Goal: Information Seeking & Learning: Learn about a topic

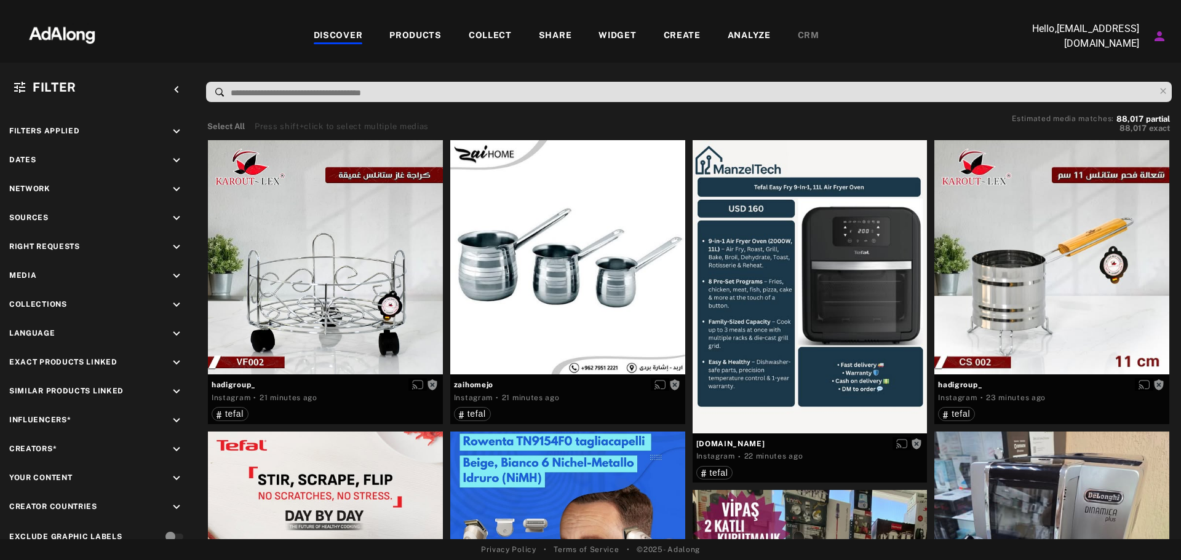
click at [490, 37] on div "COLLECT" at bounding box center [490, 36] width 43 height 15
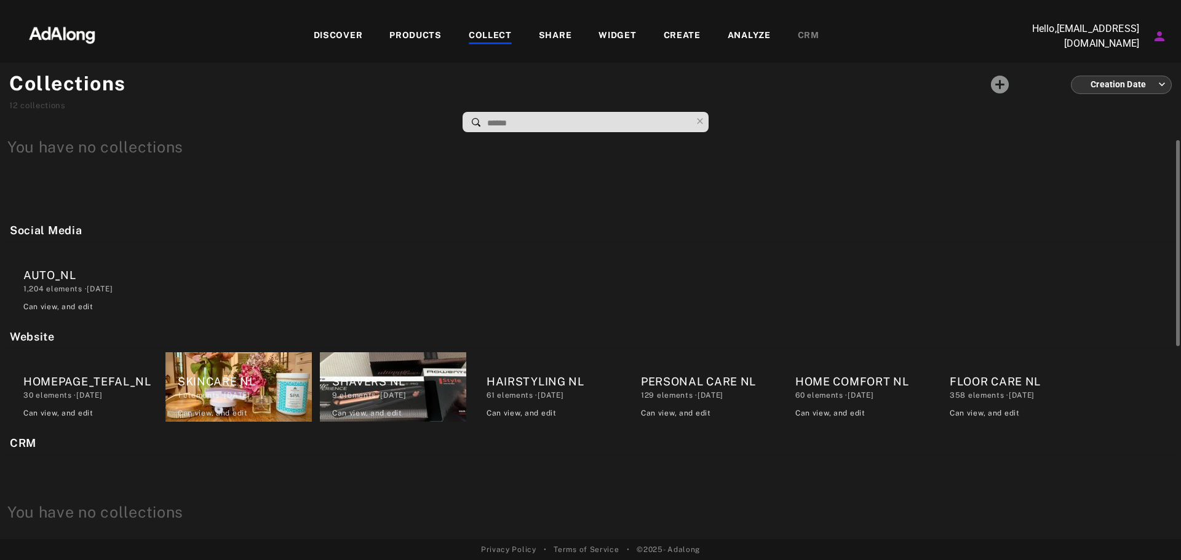
scroll to position [246, 0]
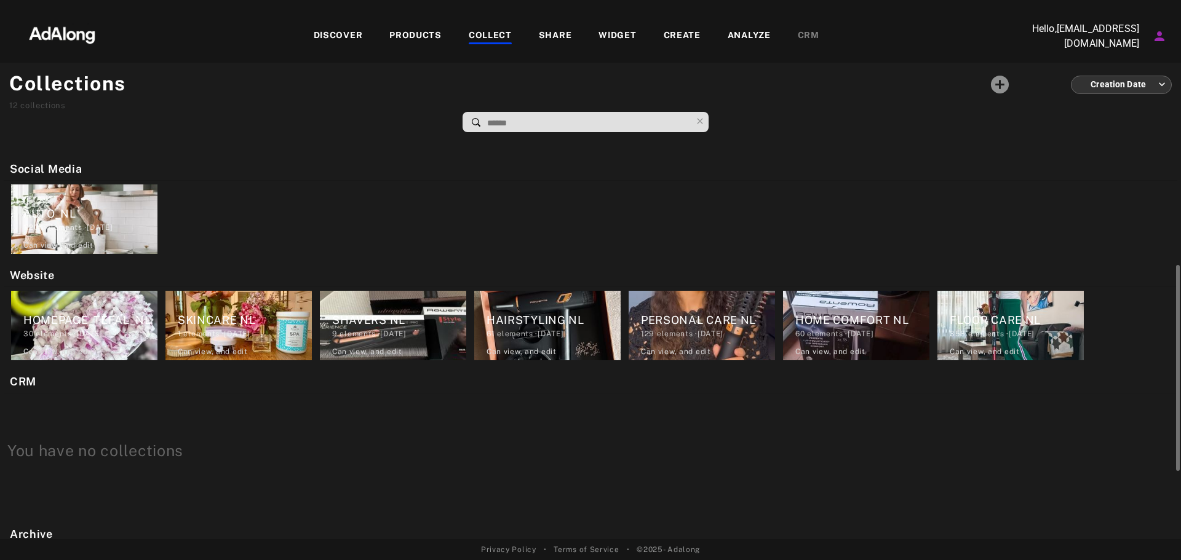
click at [108, 314] on div "HOMEPAGE_TEFAL_NL" at bounding box center [90, 320] width 134 height 17
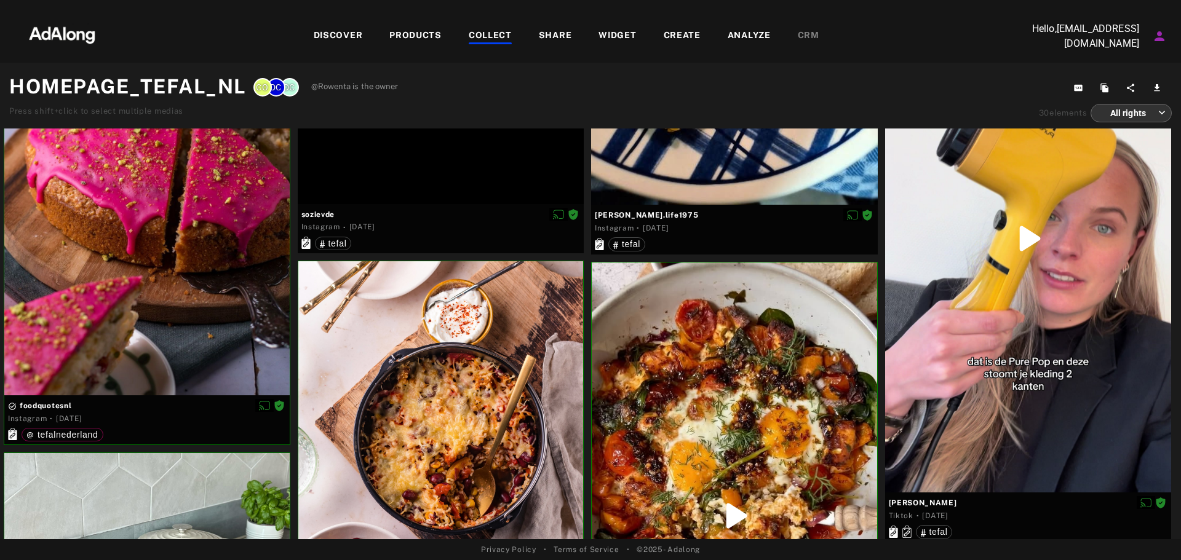
scroll to position [3481, 0]
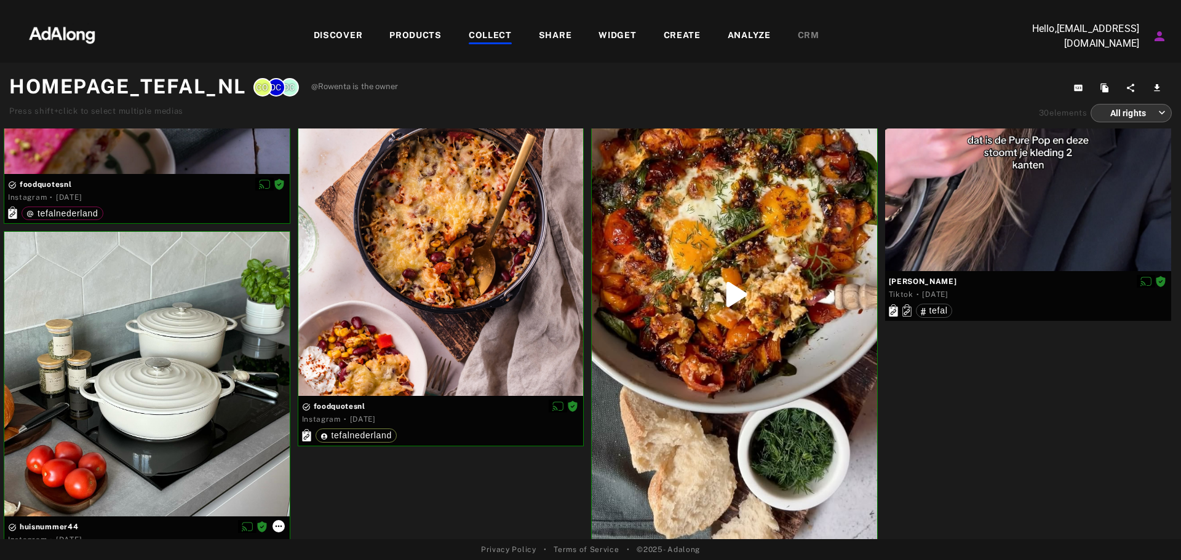
click at [277, 525] on icon at bounding box center [279, 527] width 10 height 10
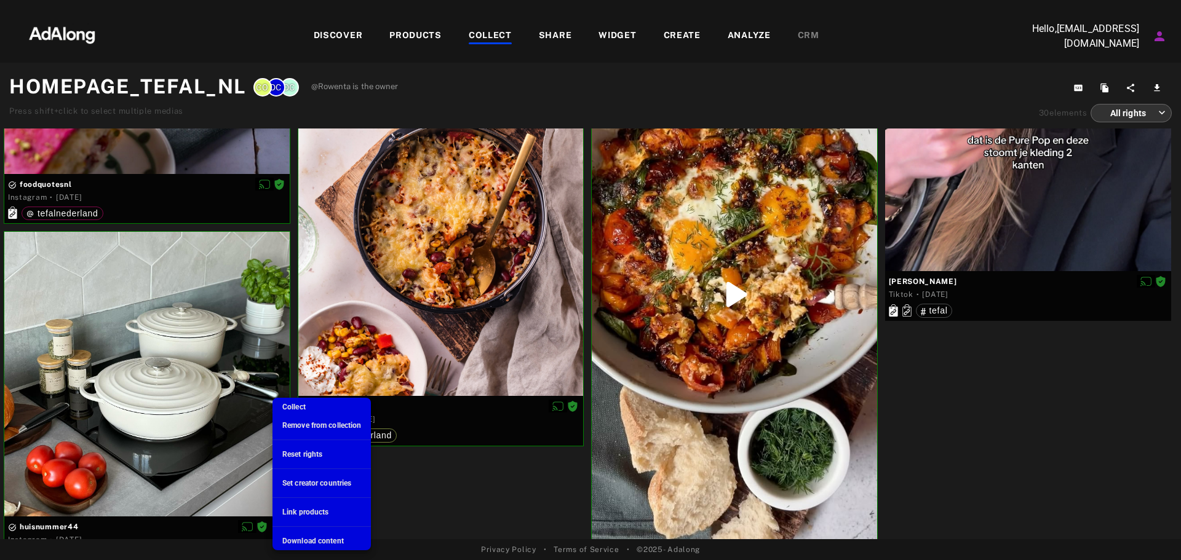
click at [312, 424] on span "Remove from collection" at bounding box center [321, 425] width 79 height 9
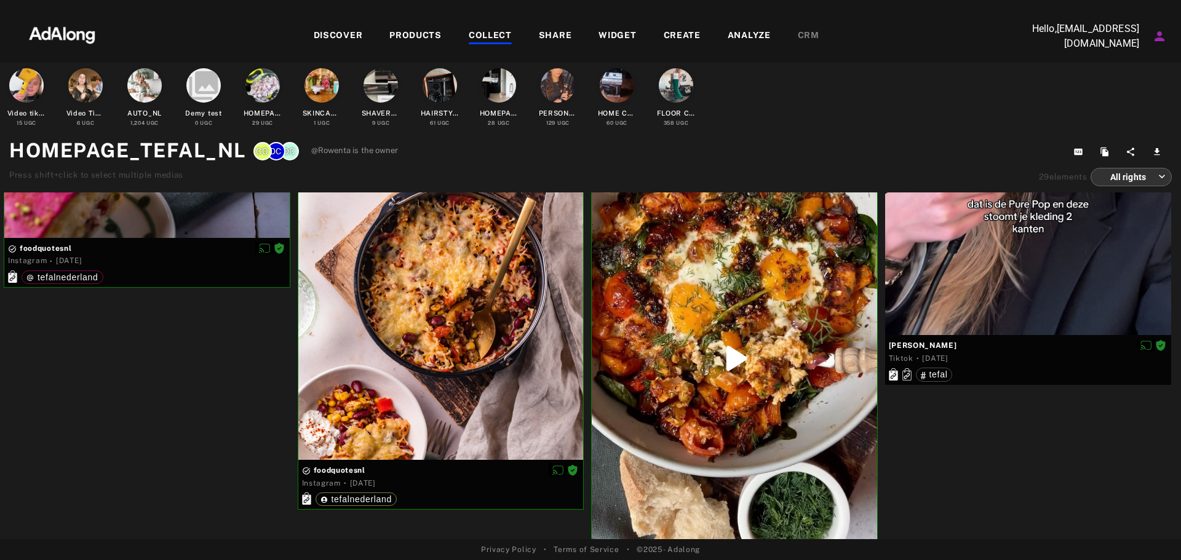
scroll to position [0, 0]
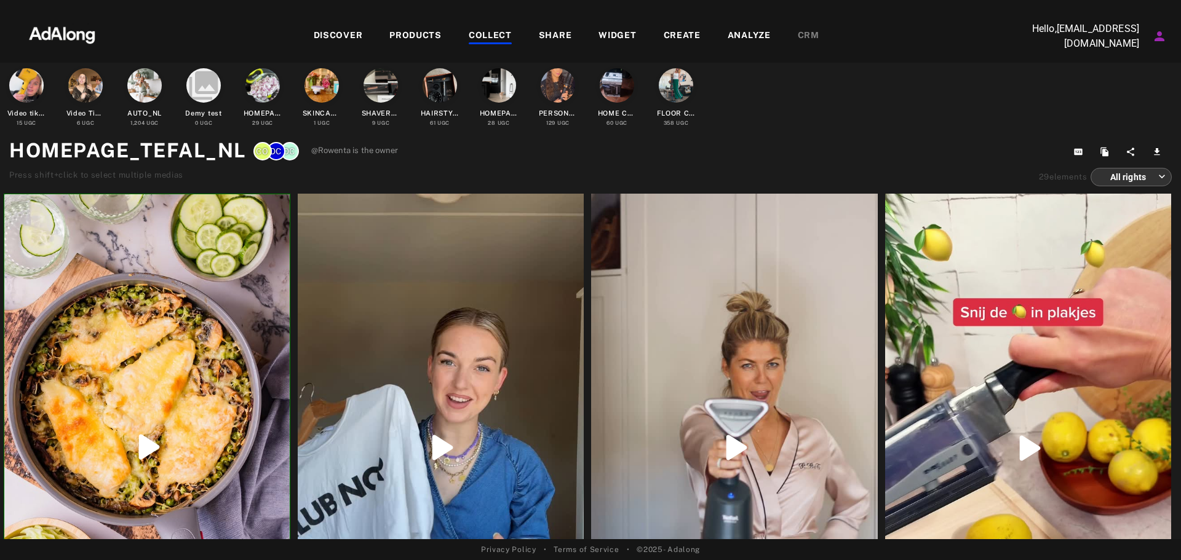
click at [421, 36] on div "PRODUCTS" at bounding box center [415, 36] width 52 height 15
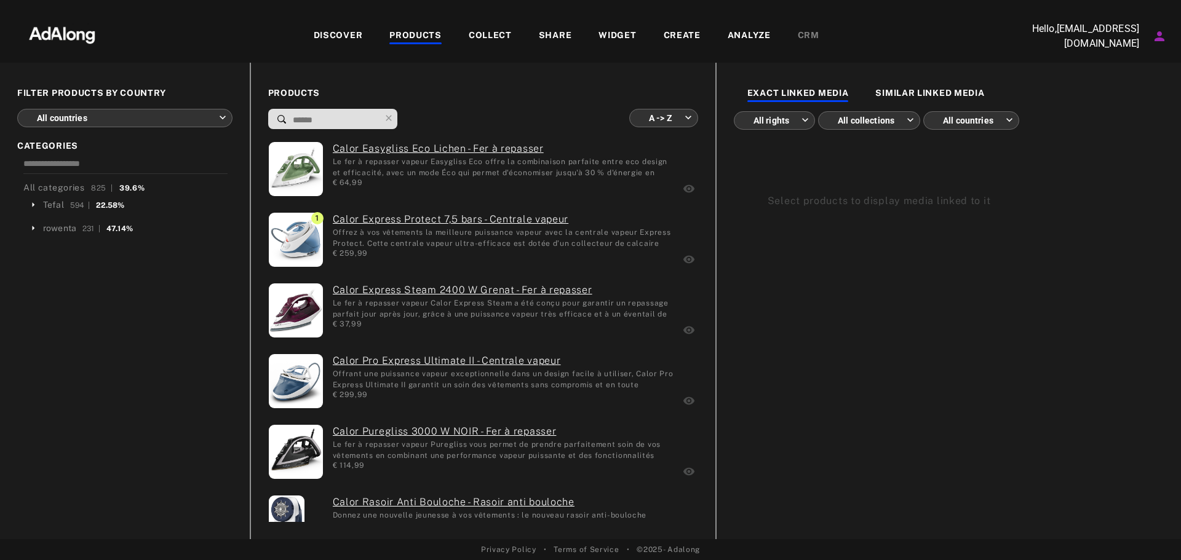
click at [481, 24] on div "DISCOVER PRODUCTS COLLECT SHARE WIDGET CREATE ANALYZE CRM" at bounding box center [566, 35] width 900 height 41
click at [479, 36] on div "COLLECT" at bounding box center [490, 36] width 43 height 15
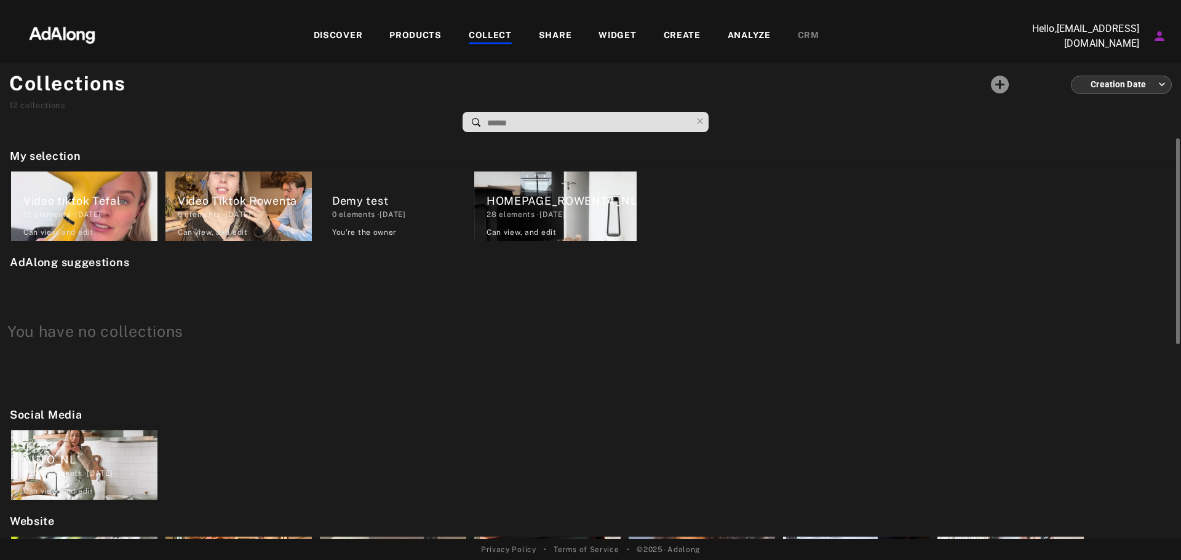
click at [118, 199] on div "Video tiktok Tefal" at bounding box center [90, 201] width 134 height 17
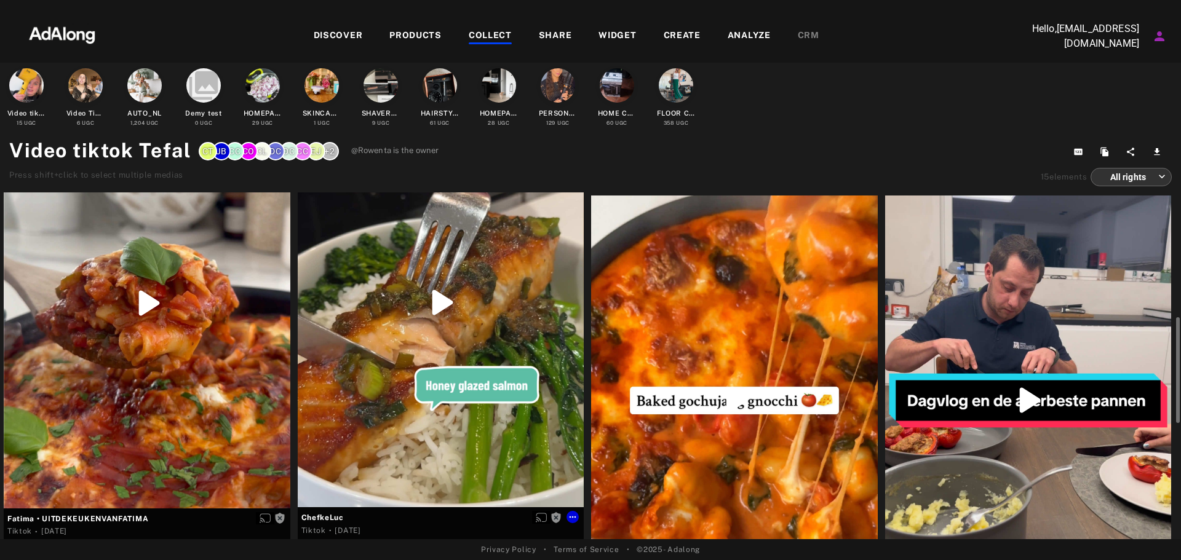
scroll to position [502, 0]
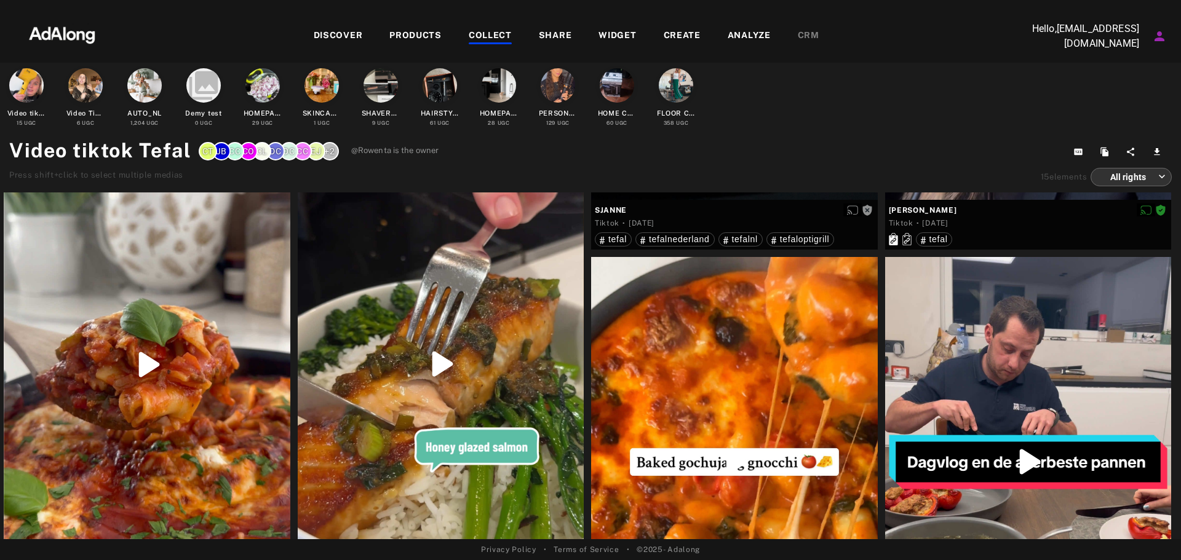
click at [333, 36] on div "DISCOVER" at bounding box center [338, 36] width 49 height 15
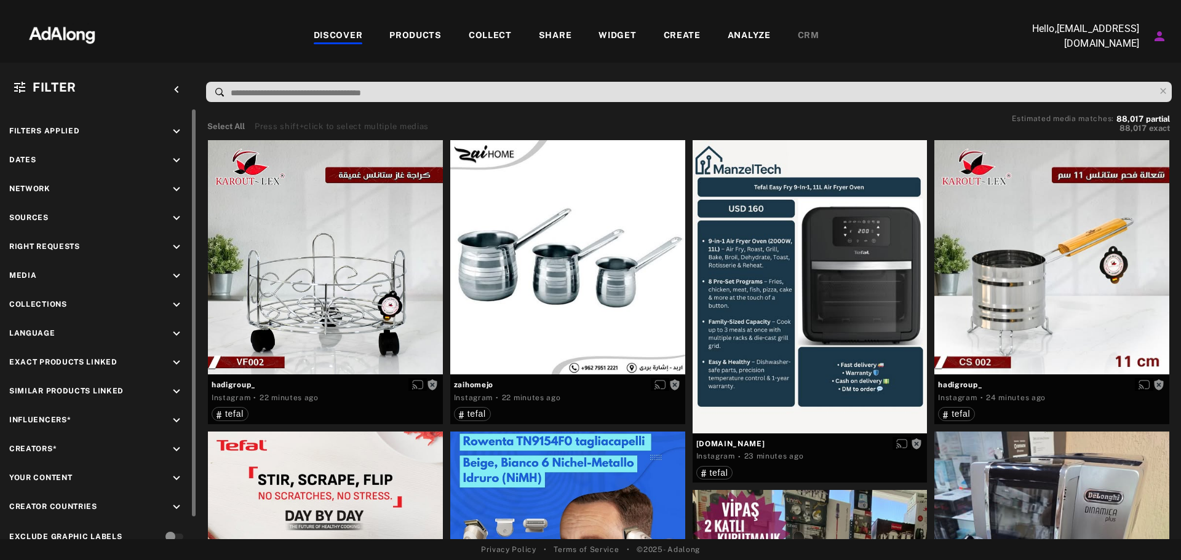
click at [171, 334] on icon "keyboard_arrow_down" at bounding box center [177, 334] width 14 height 14
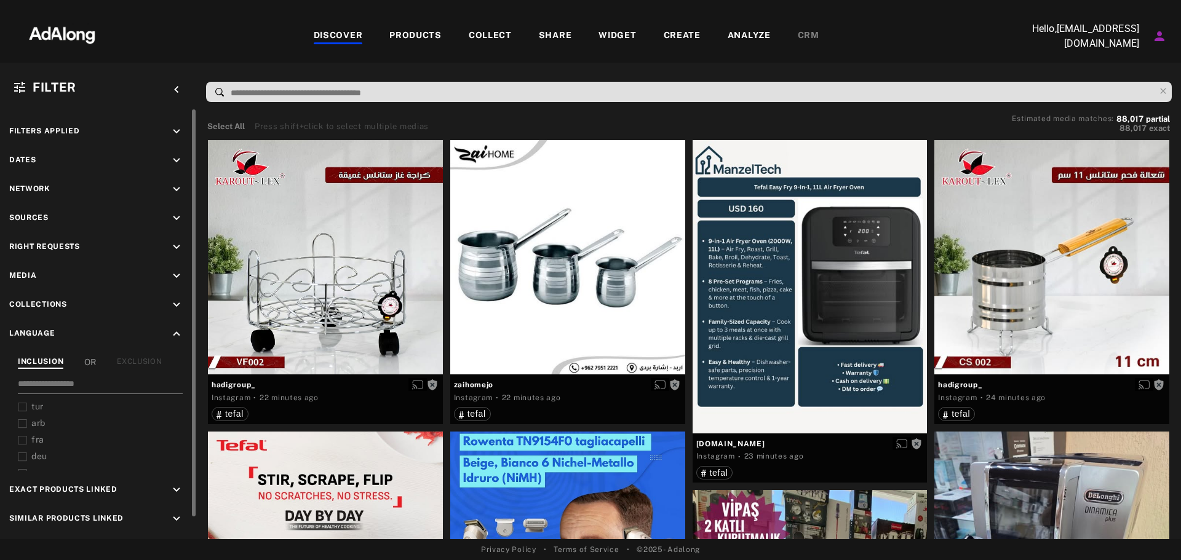
click at [82, 386] on input at bounding box center [100, 386] width 165 height 17
type input "***"
click at [47, 410] on div "nld" at bounding box center [109, 406] width 156 height 13
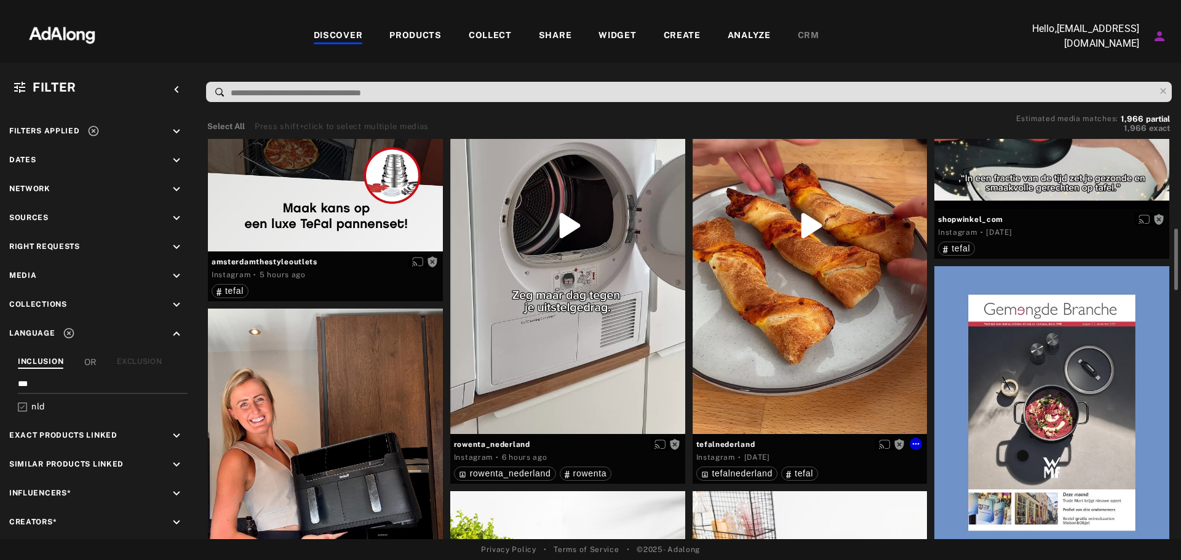
scroll to position [185, 0]
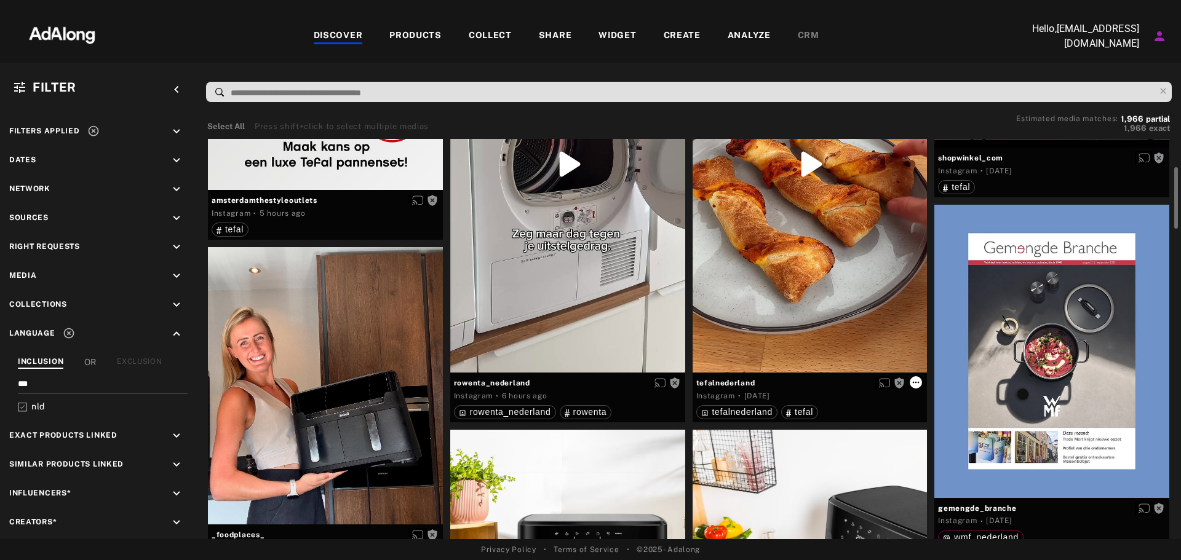
click at [913, 381] on icon at bounding box center [916, 383] width 10 height 10
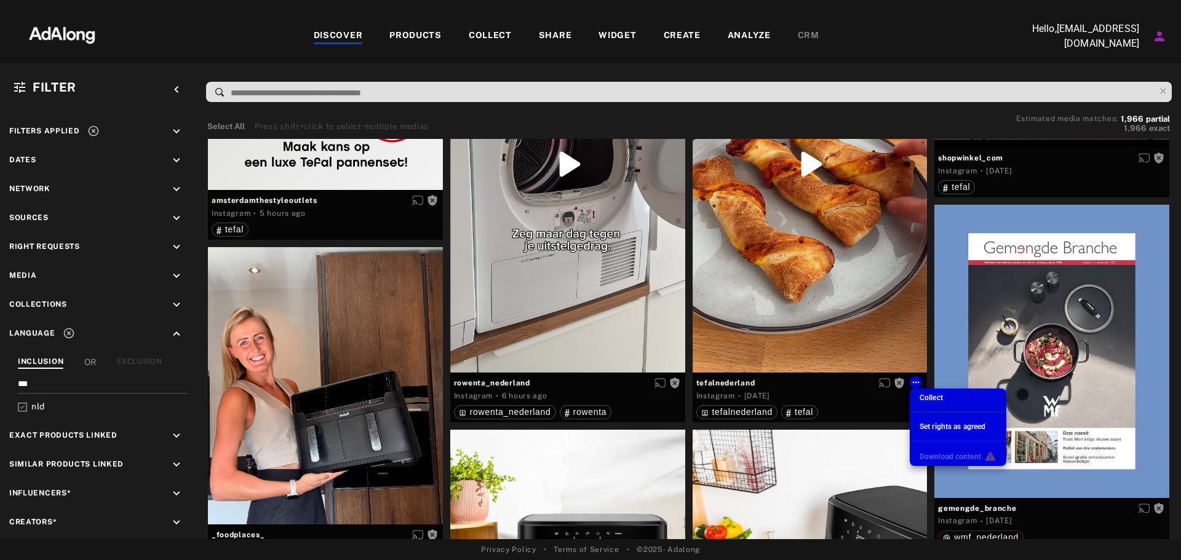
click at [944, 427] on span "Set rights as agreed" at bounding box center [952, 427] width 66 height 9
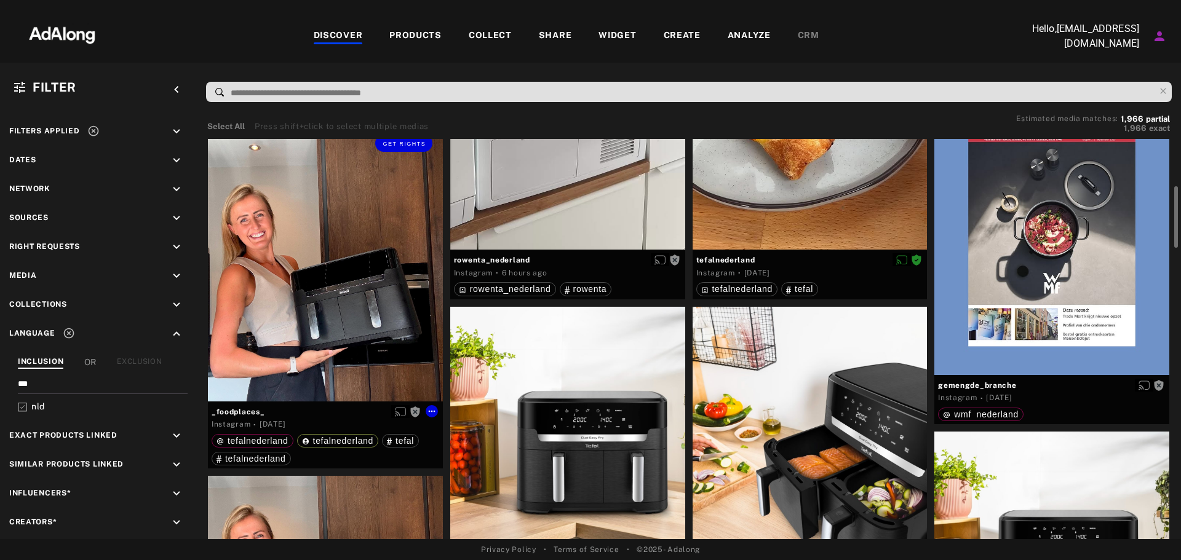
scroll to position [123, 0]
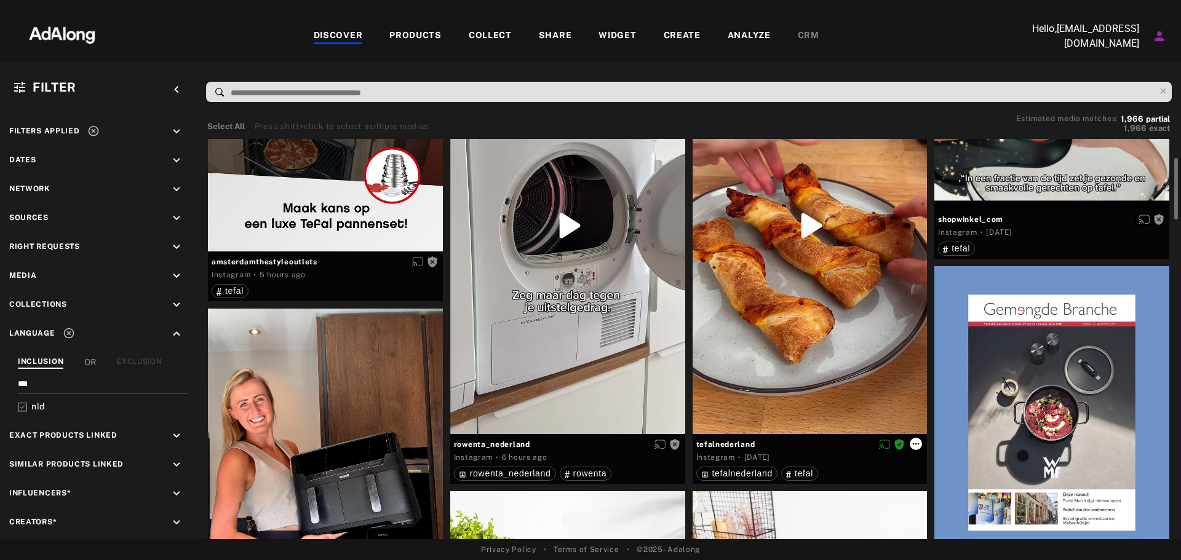
click at [915, 444] on icon at bounding box center [916, 444] width 10 height 10
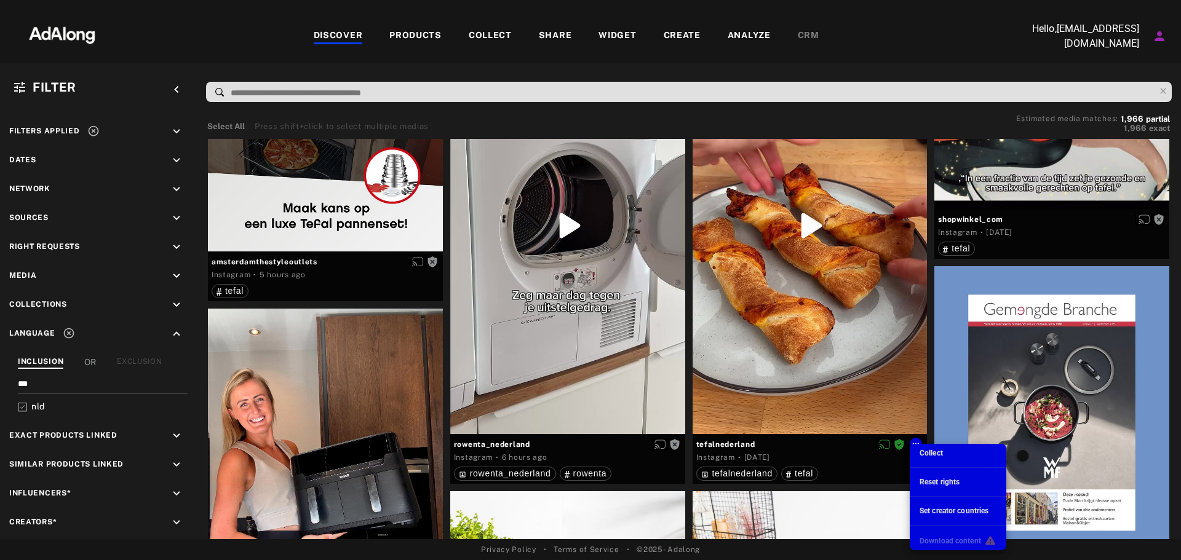
click at [843, 342] on div at bounding box center [590, 280] width 1181 height 560
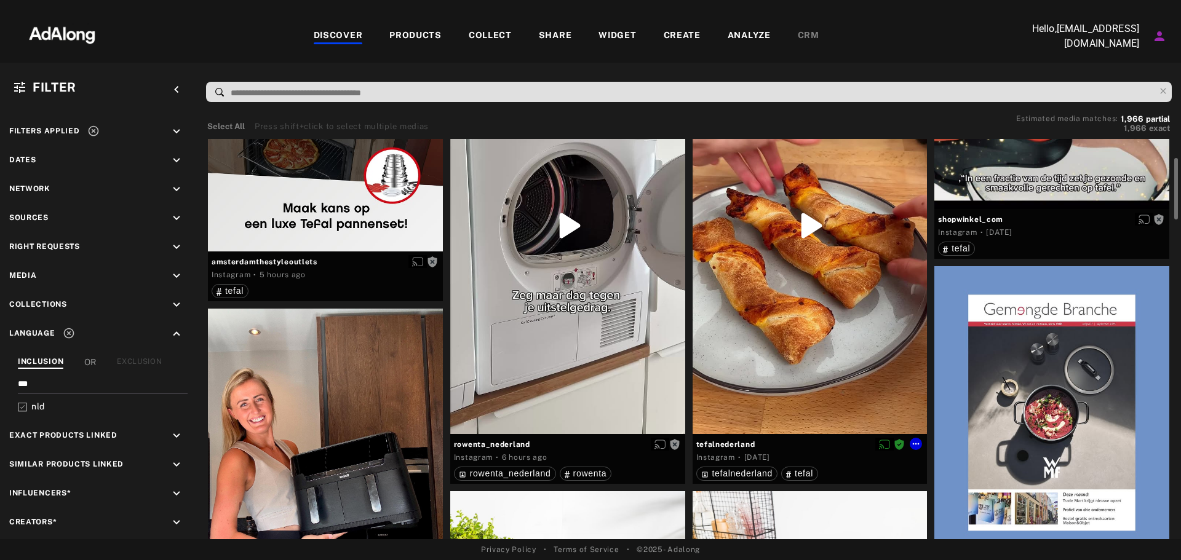
click at [816, 295] on div at bounding box center [810, 226] width 235 height 418
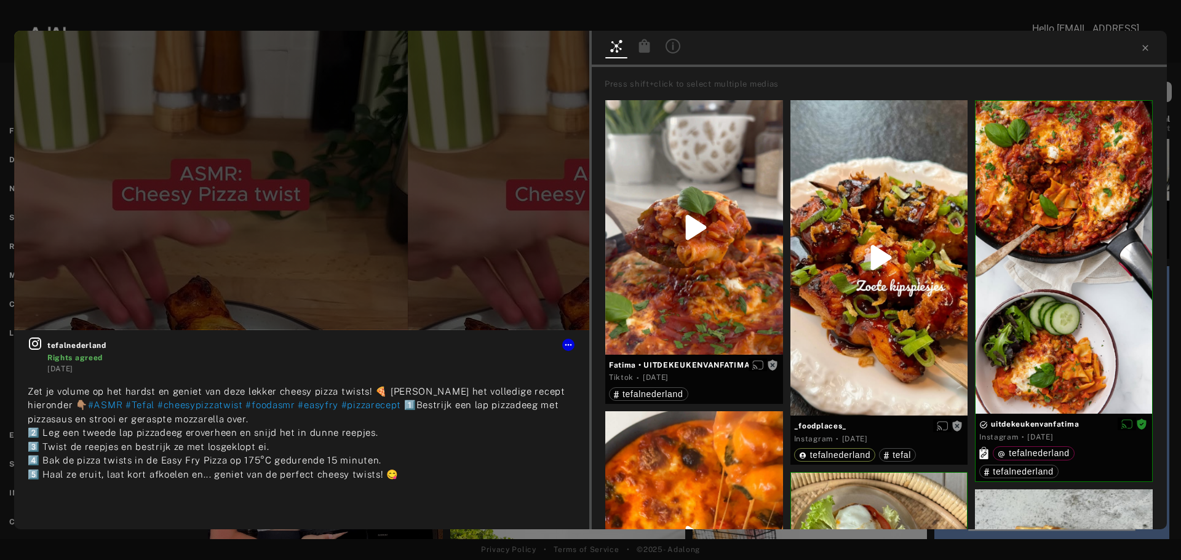
click at [647, 43] on icon at bounding box center [644, 46] width 11 height 14
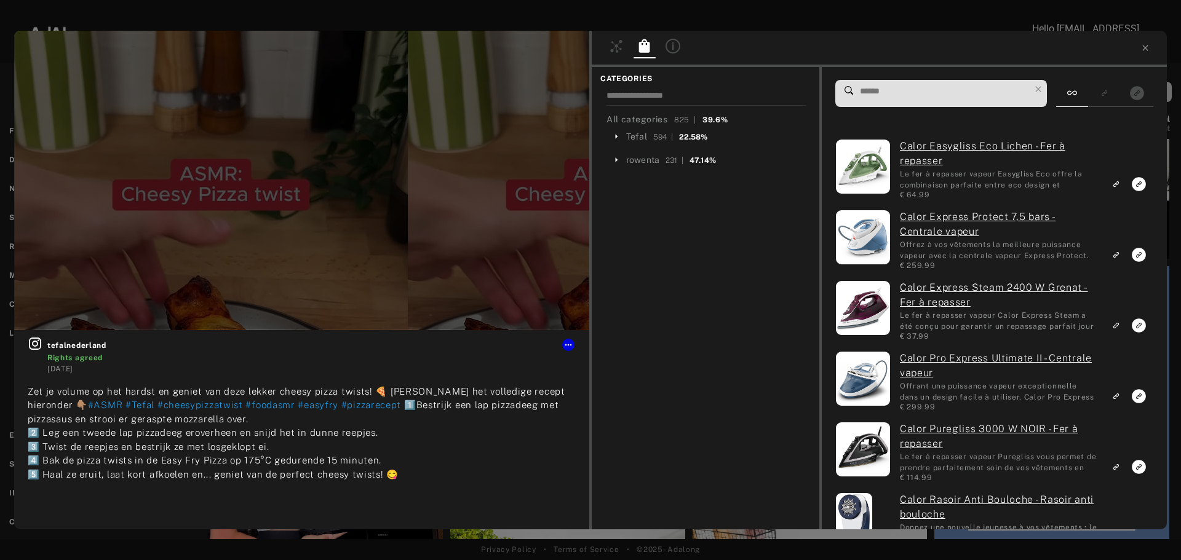
click at [951, 103] on span at bounding box center [944, 94] width 171 height 26
click at [951, 95] on input at bounding box center [944, 91] width 171 height 17
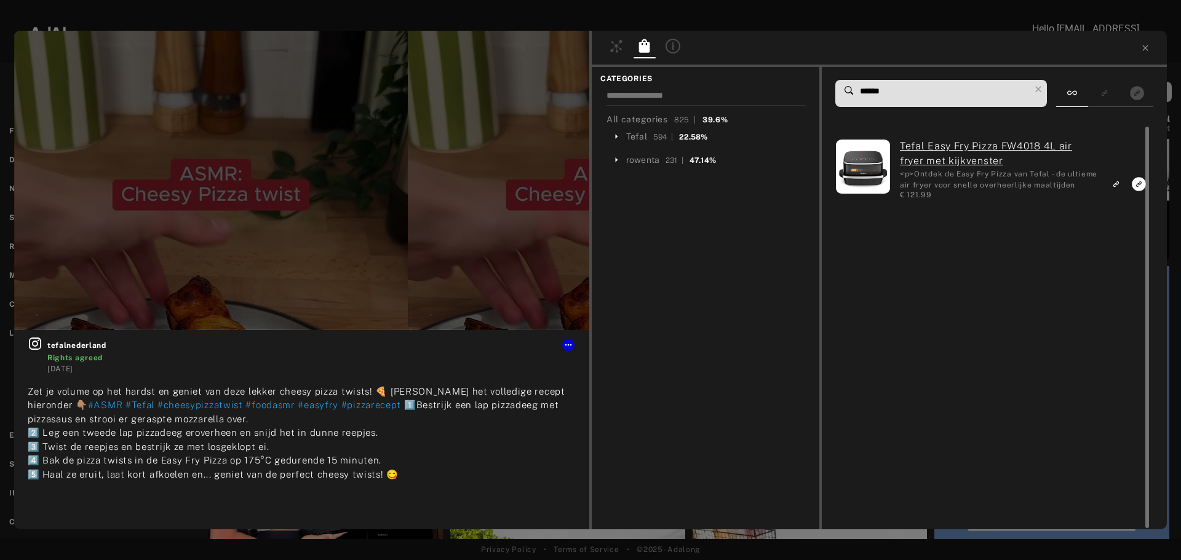
type input "******"
click at [1140, 183] on icon "Link to exact product" at bounding box center [1139, 184] width 14 height 14
click at [1145, 44] on icon at bounding box center [1145, 48] width 10 height 10
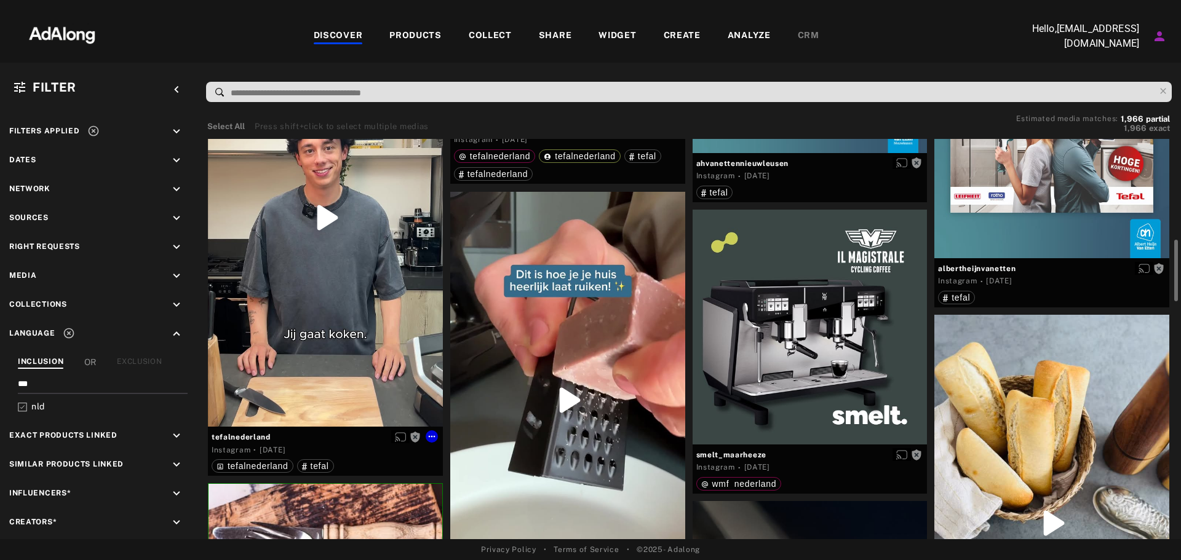
scroll to position [1046, 0]
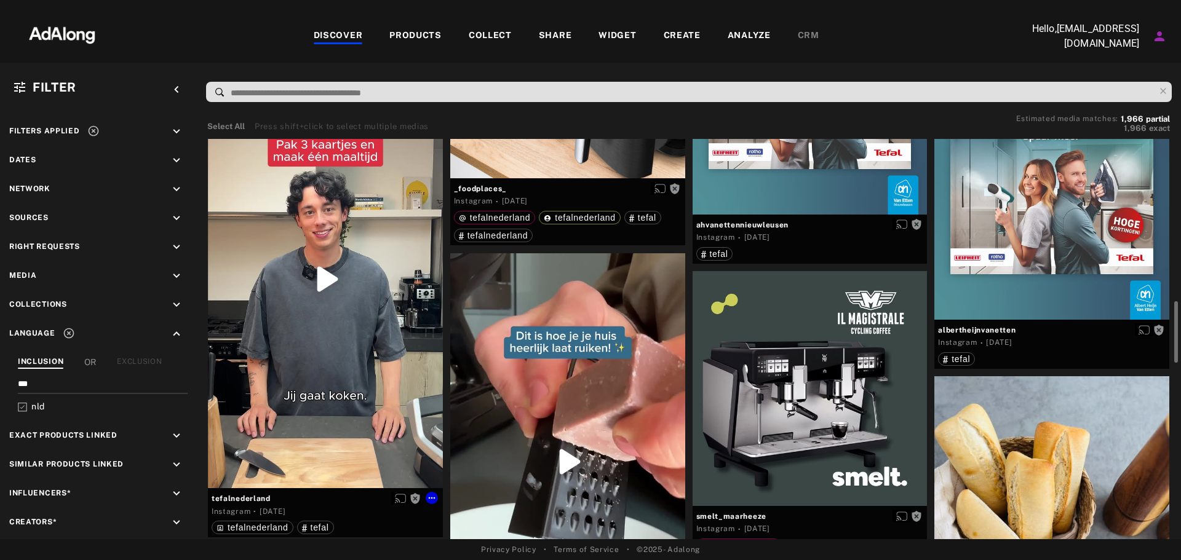
click at [340, 337] on div "Get rights" at bounding box center [325, 280] width 235 height 418
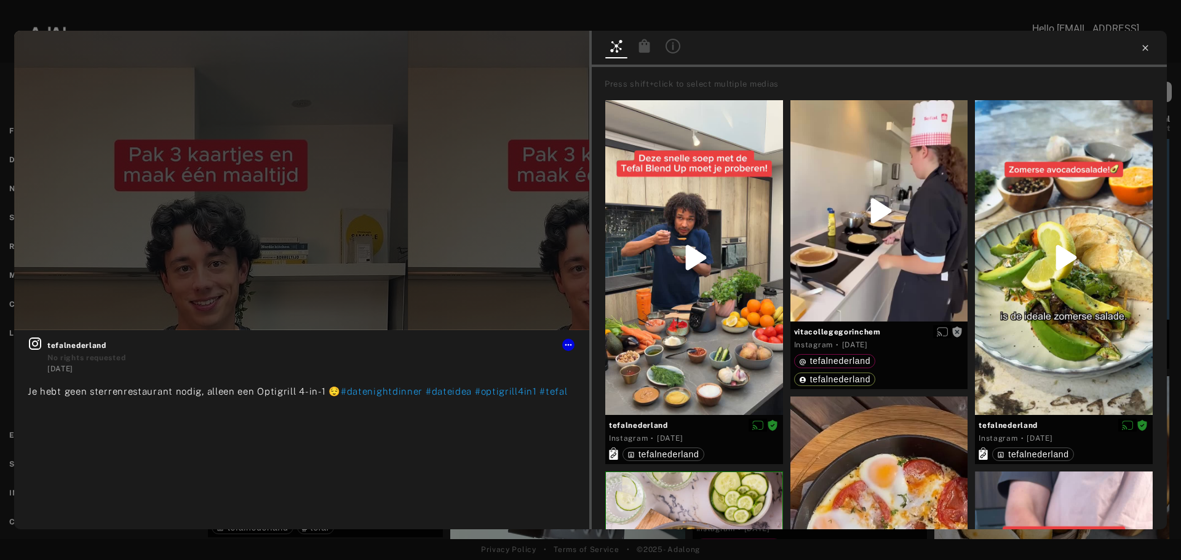
click at [1142, 47] on icon at bounding box center [1145, 48] width 10 height 10
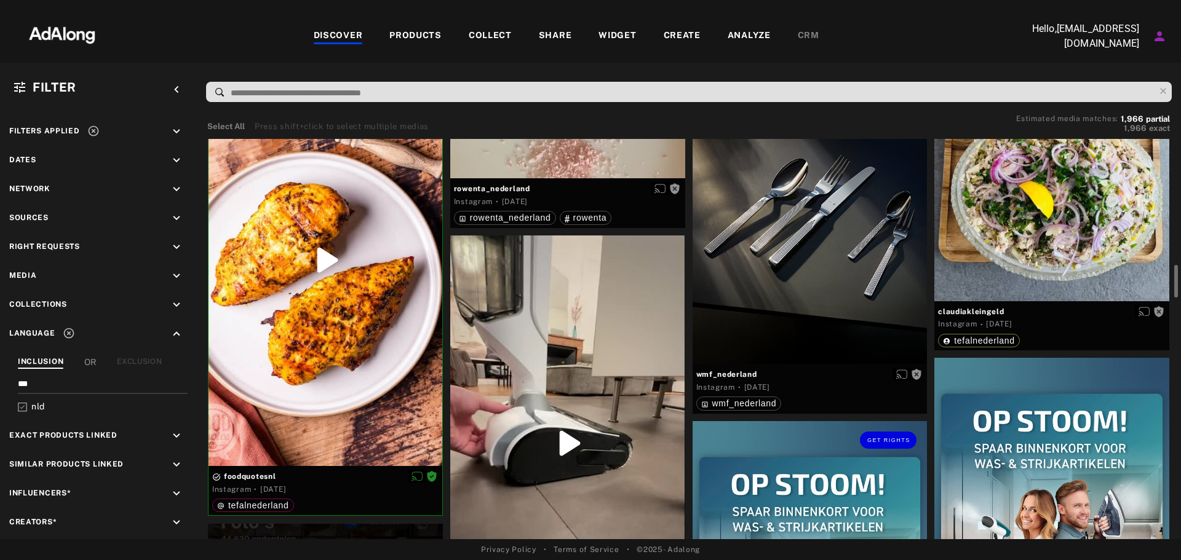
scroll to position [1476, 0]
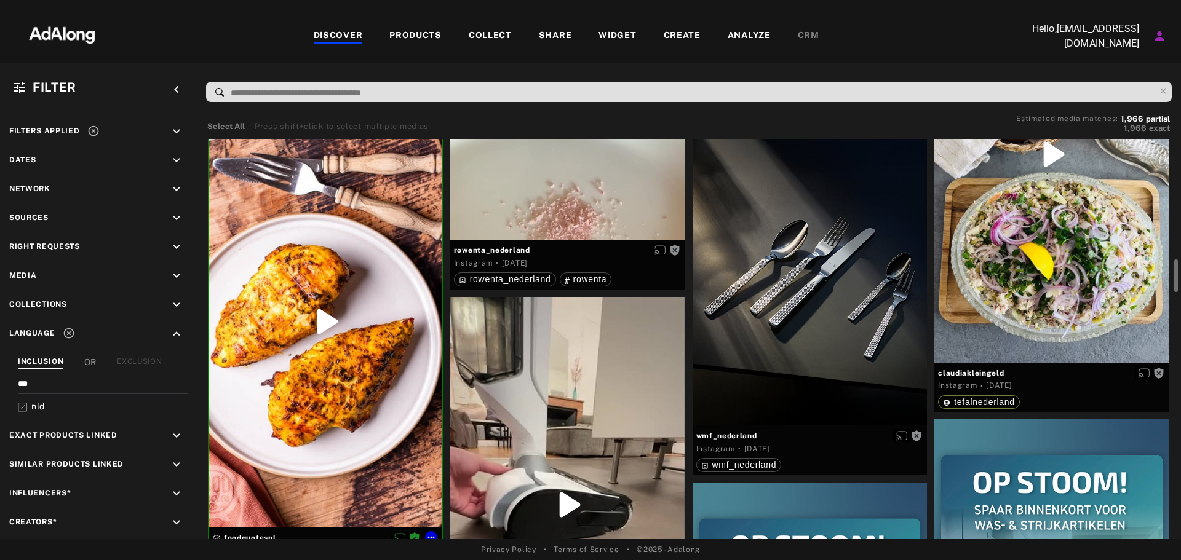
click at [351, 335] on div at bounding box center [325, 321] width 234 height 413
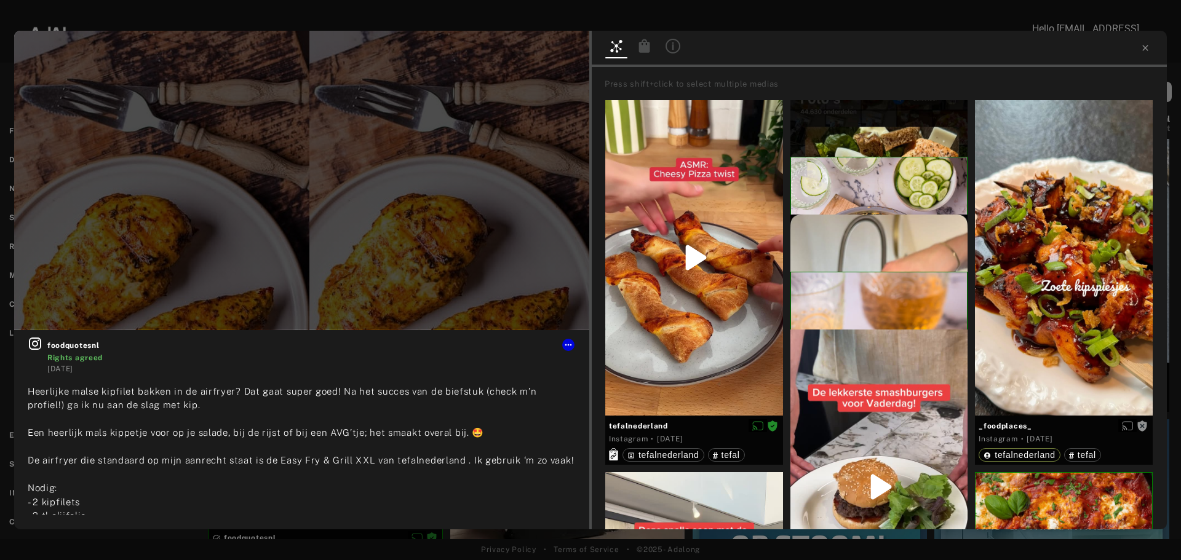
click at [642, 42] on icon at bounding box center [644, 46] width 11 height 14
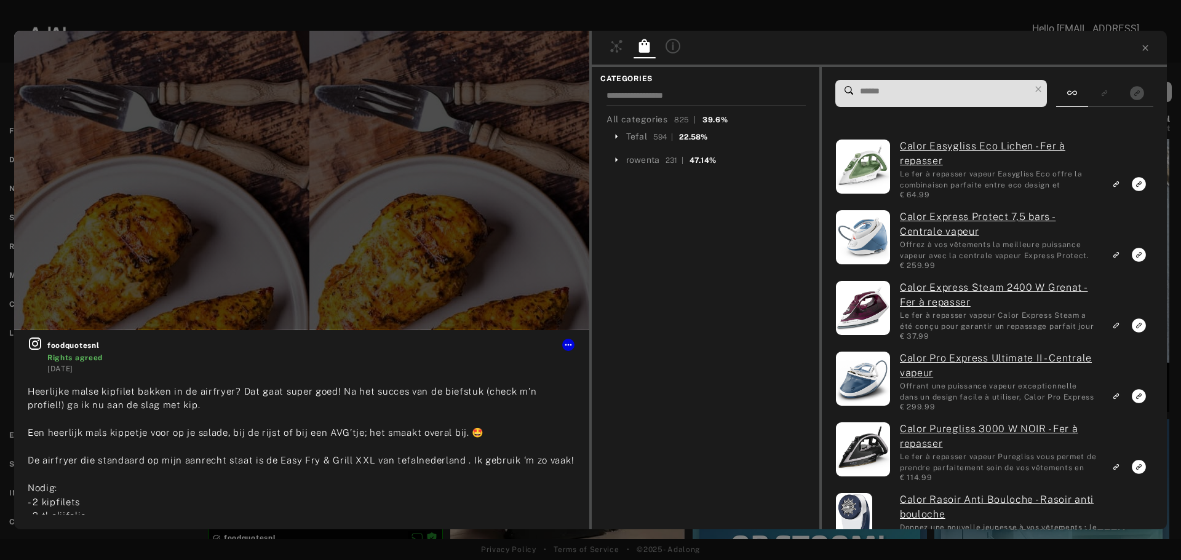
click at [279, 193] on div at bounding box center [301, 181] width 575 height 300
click at [330, 213] on div at bounding box center [301, 181] width 575 height 300
click at [297, 154] on div at bounding box center [301, 181] width 575 height 300
click at [79, 343] on span "foodquotesnl" at bounding box center [311, 345] width 528 height 11
click at [70, 367] on time "[DATE]" at bounding box center [60, 369] width 26 height 9
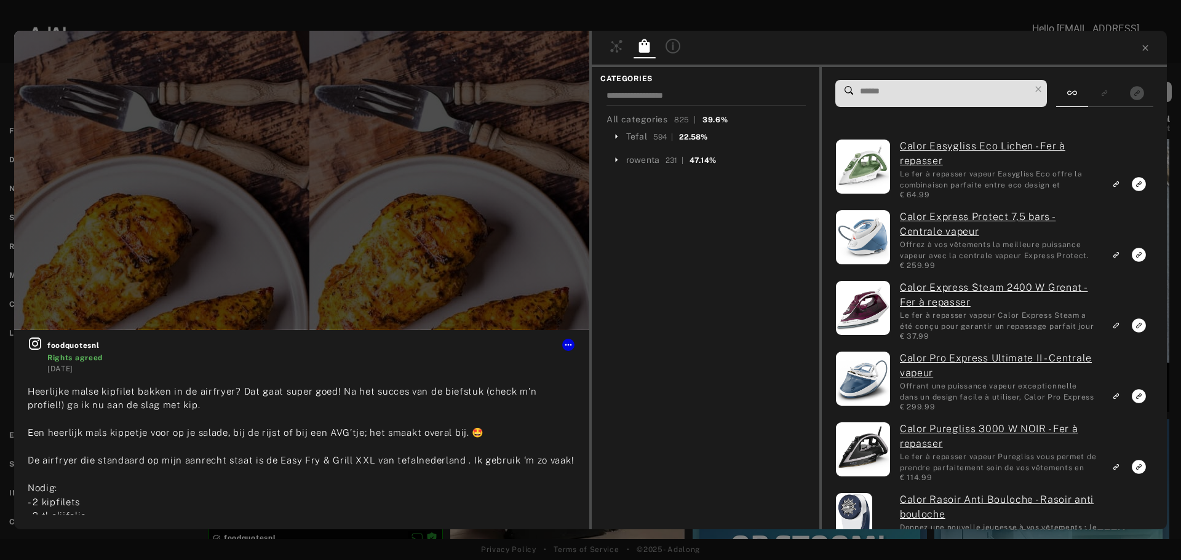
click at [341, 178] on div at bounding box center [301, 181] width 575 height 300
click at [903, 91] on input at bounding box center [944, 91] width 171 height 17
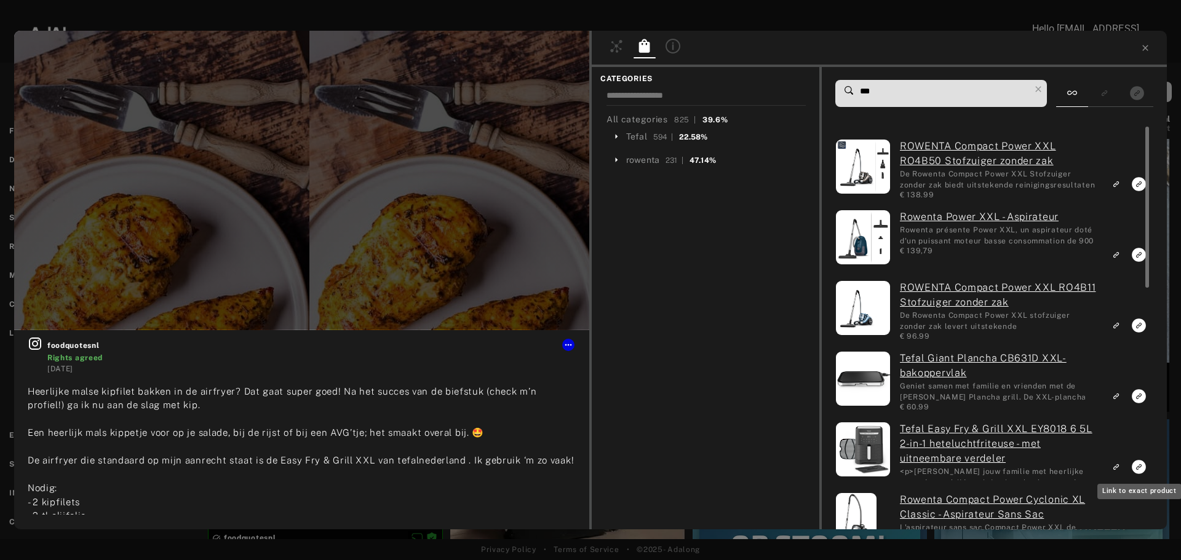
click at [1138, 467] on rect "Link to exact product" at bounding box center [1138, 466] width 15 height 15
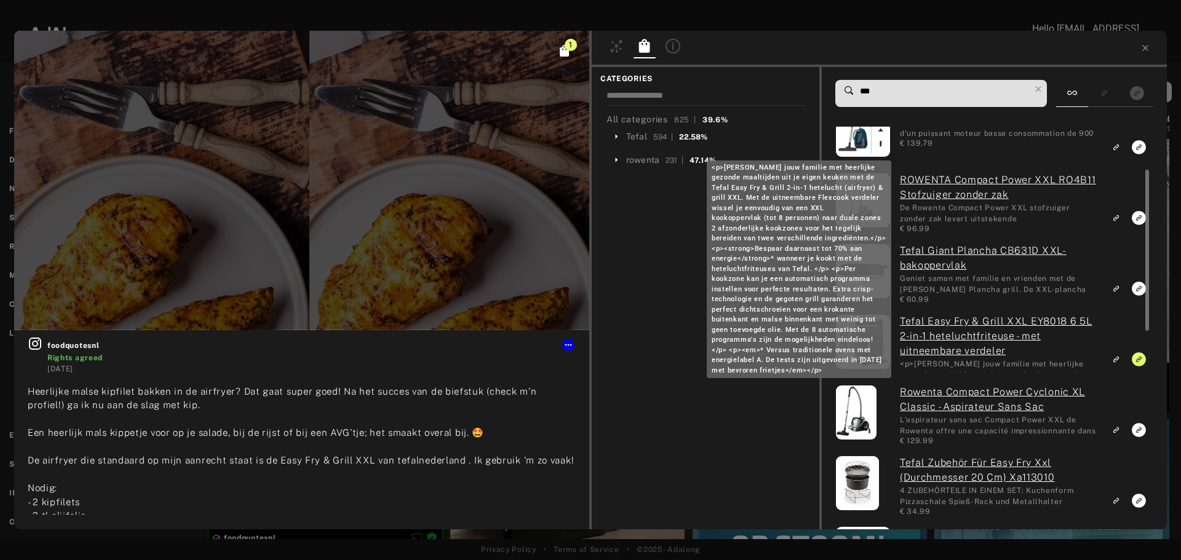
scroll to position [169, 0]
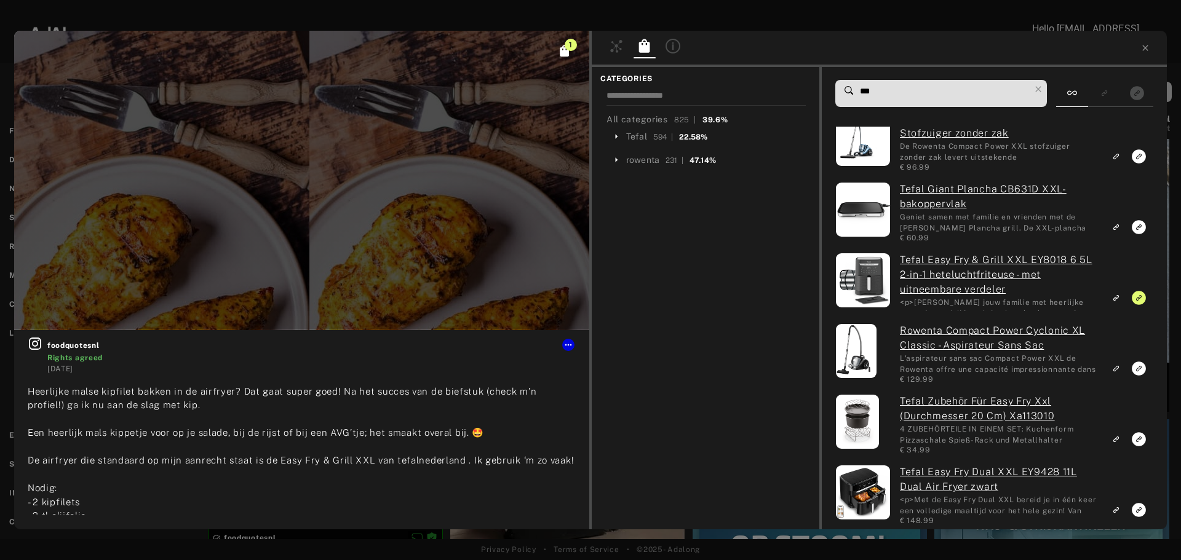
click at [896, 86] on input "***" at bounding box center [944, 91] width 171 height 17
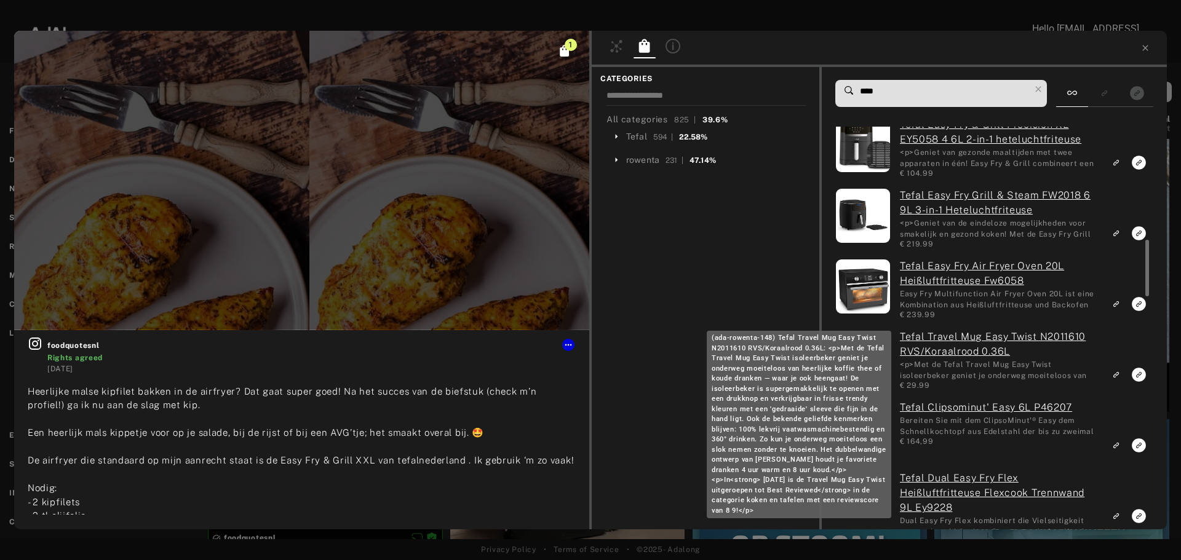
scroll to position [923, 0]
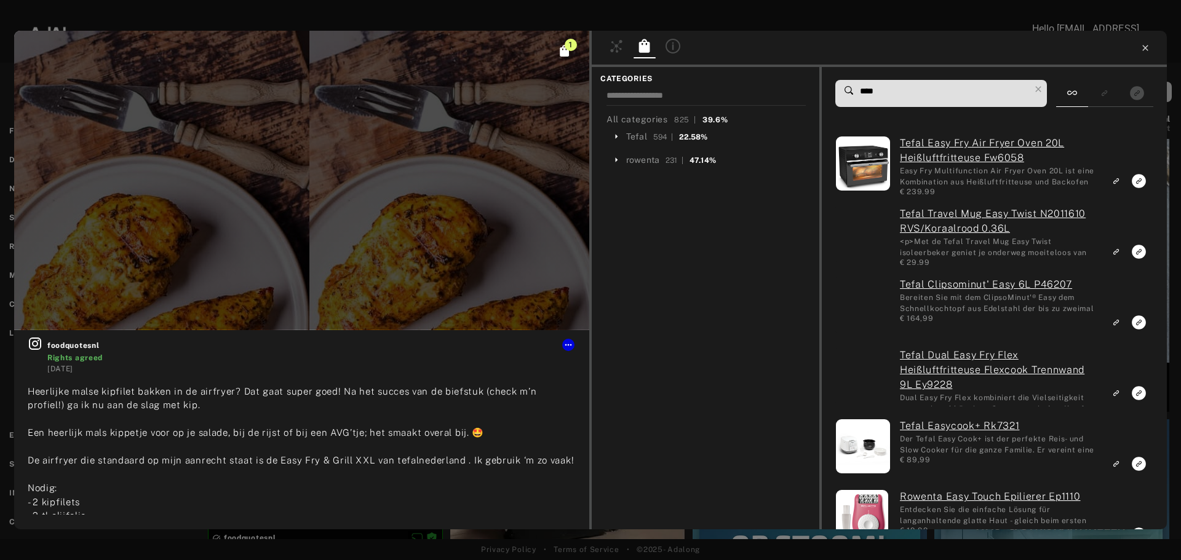
type input "****"
click at [1147, 49] on icon at bounding box center [1145, 48] width 10 height 10
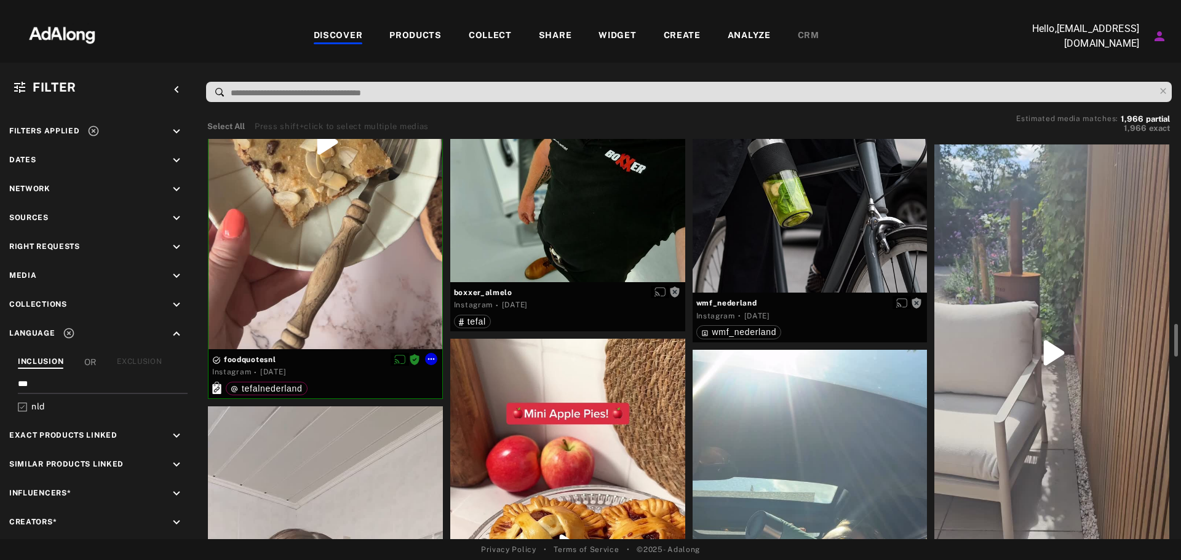
scroll to position [2952, 0]
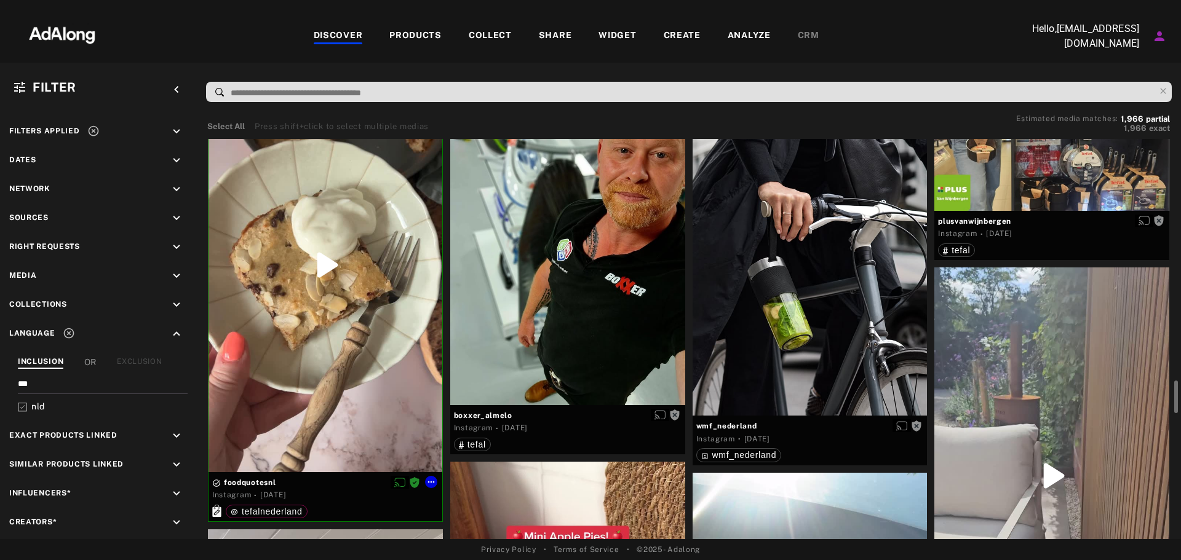
click at [346, 269] on div at bounding box center [325, 265] width 234 height 415
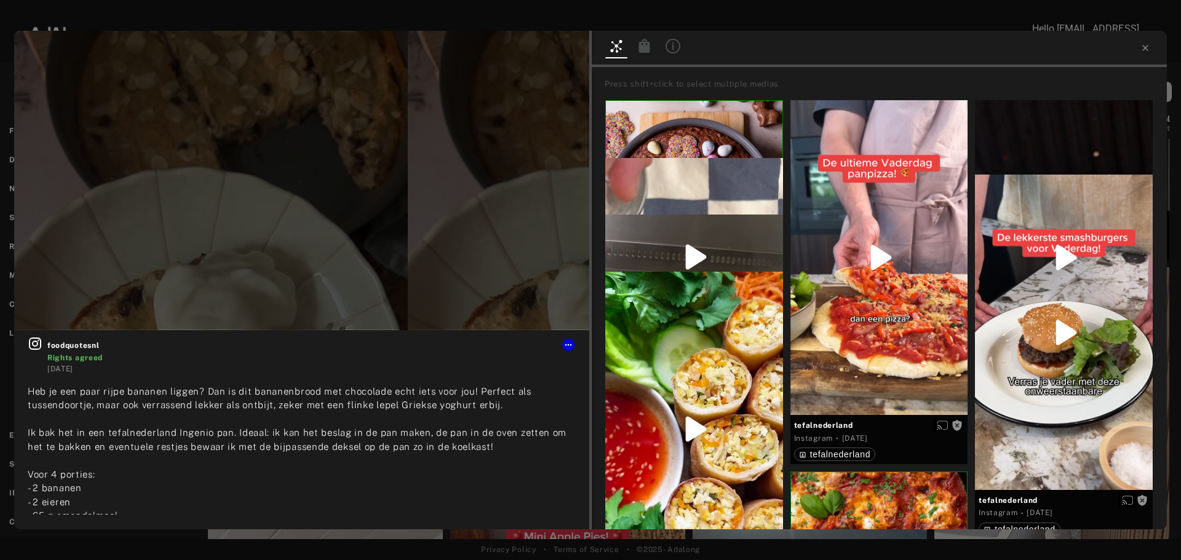
click at [651, 49] on icon at bounding box center [644, 46] width 15 height 15
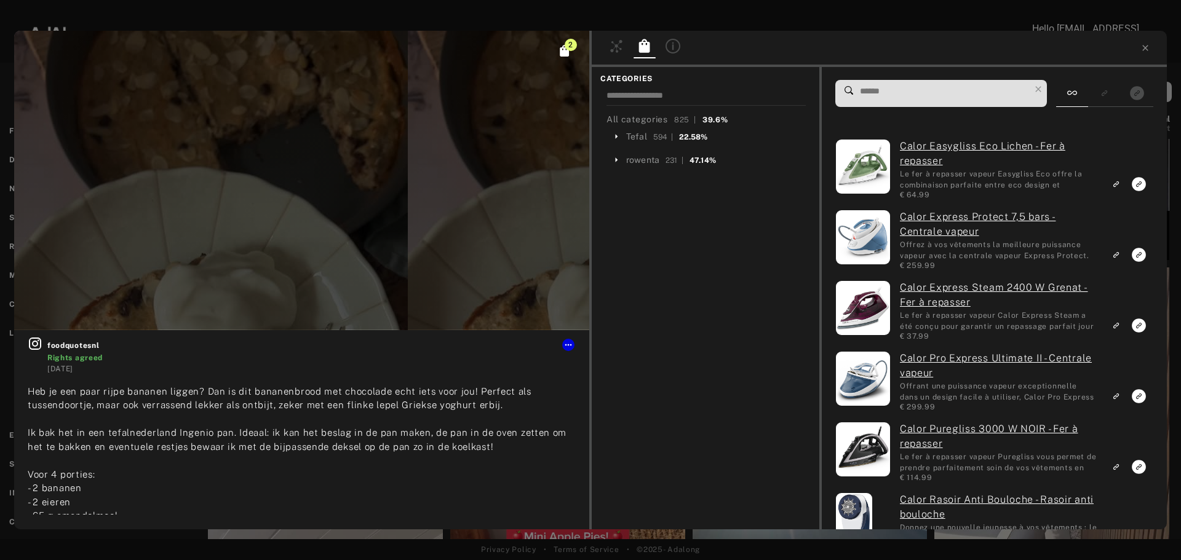
click at [565, 50] on icon "Click to see all exact linked products" at bounding box center [564, 51] width 9 height 12
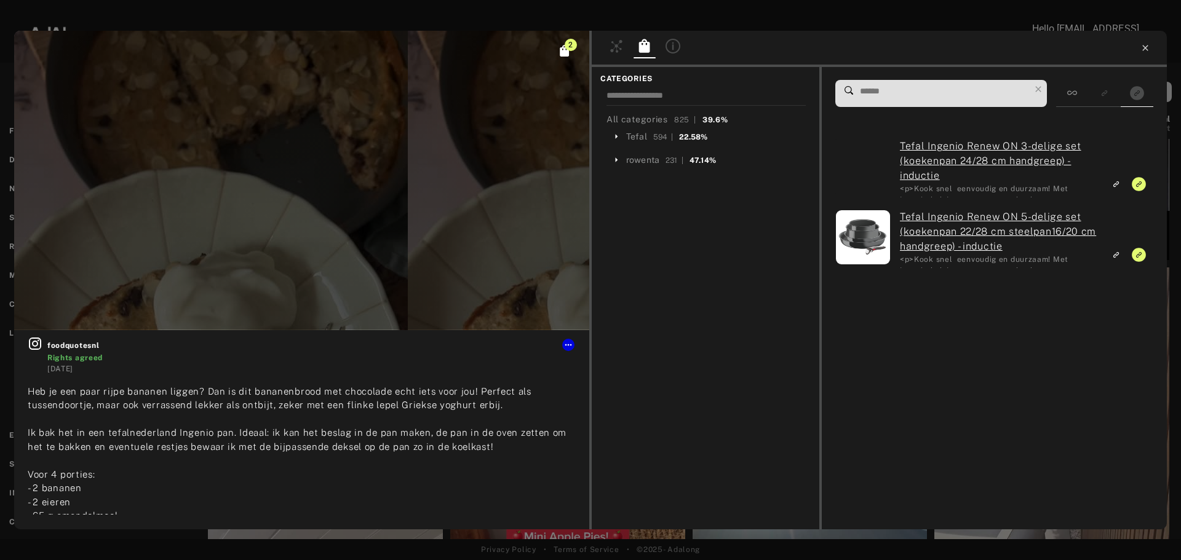
click at [1141, 45] on icon at bounding box center [1145, 48] width 10 height 10
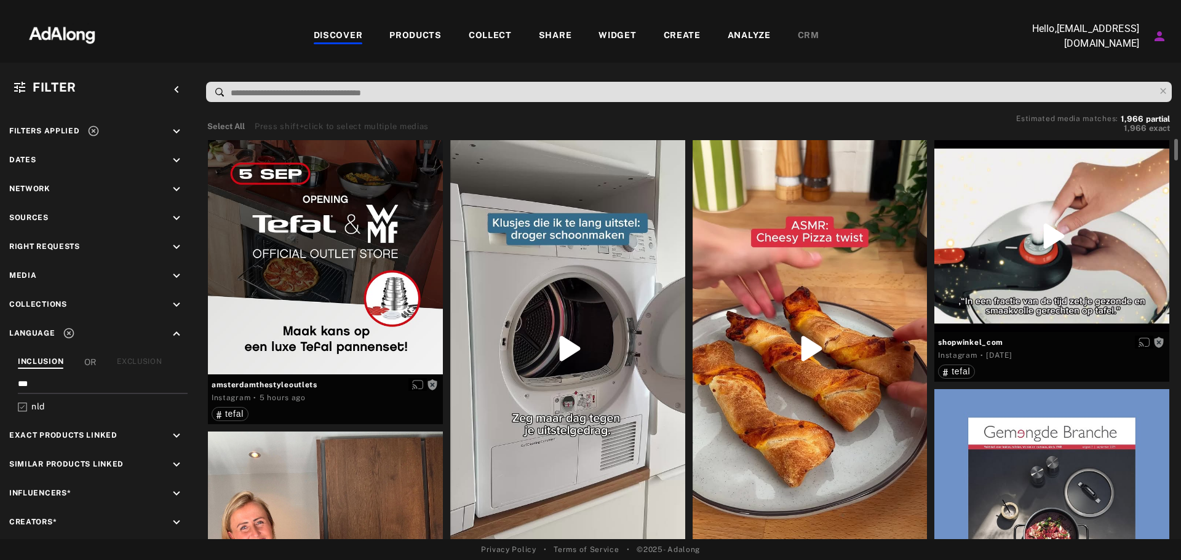
click at [826, 346] on div at bounding box center [810, 349] width 235 height 418
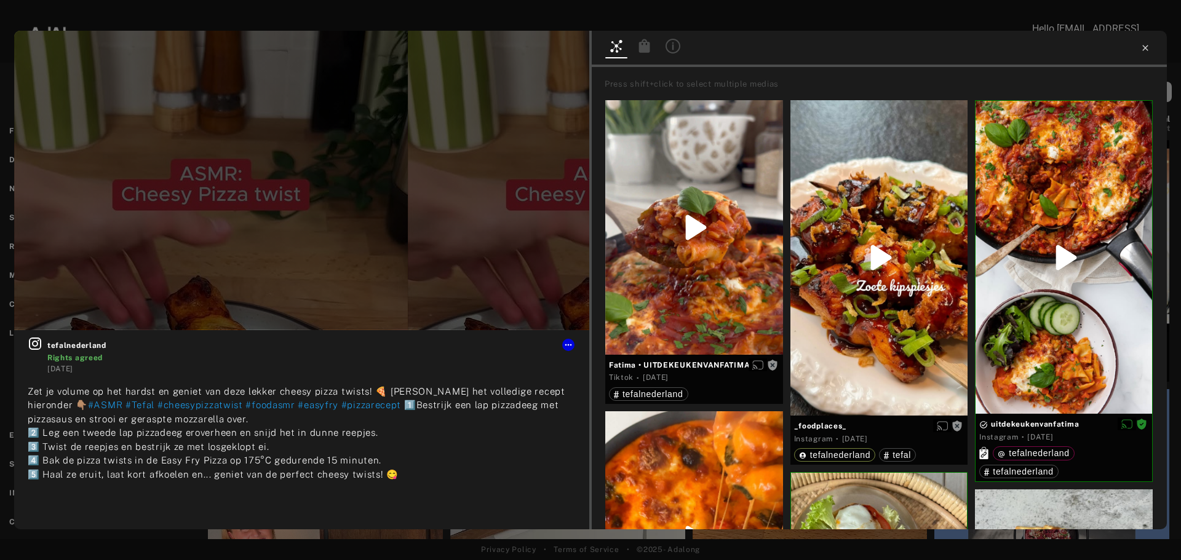
click at [1142, 49] on icon at bounding box center [1145, 48] width 10 height 10
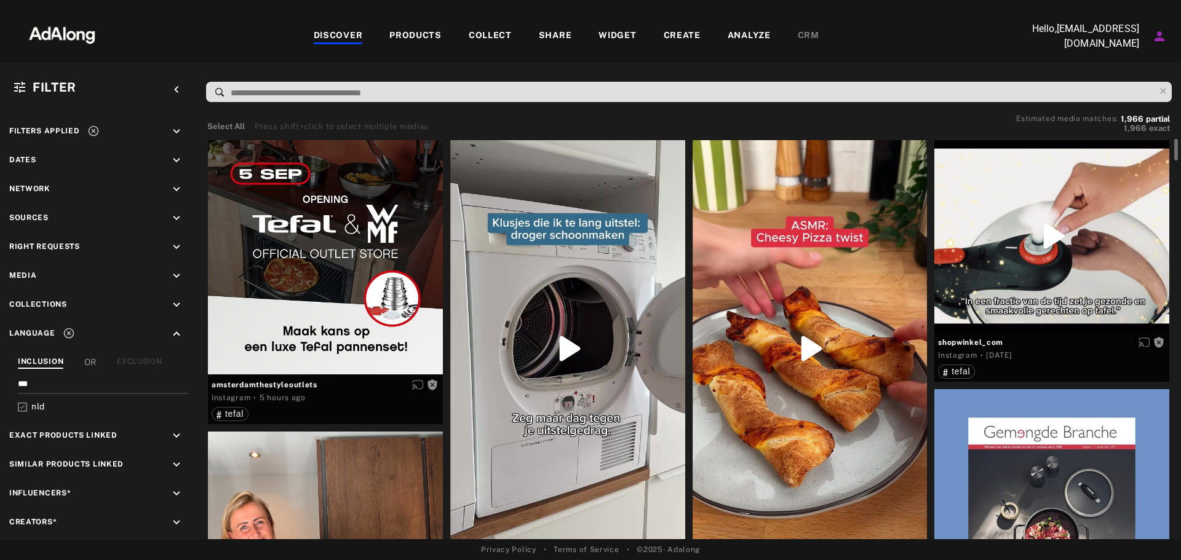
click at [824, 261] on div at bounding box center [810, 349] width 235 height 418
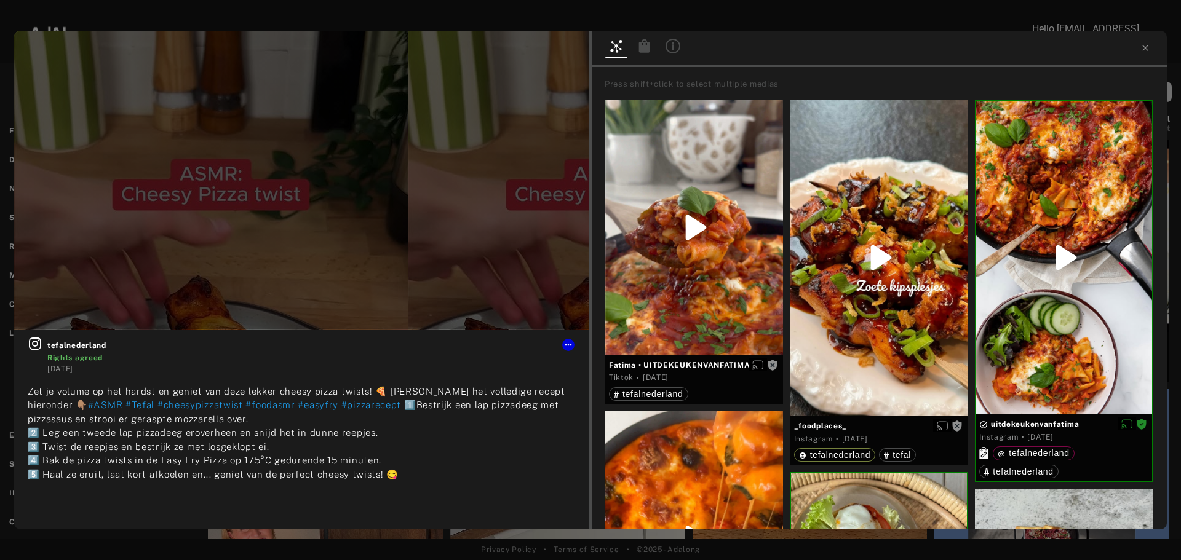
click at [641, 47] on icon at bounding box center [644, 46] width 11 height 14
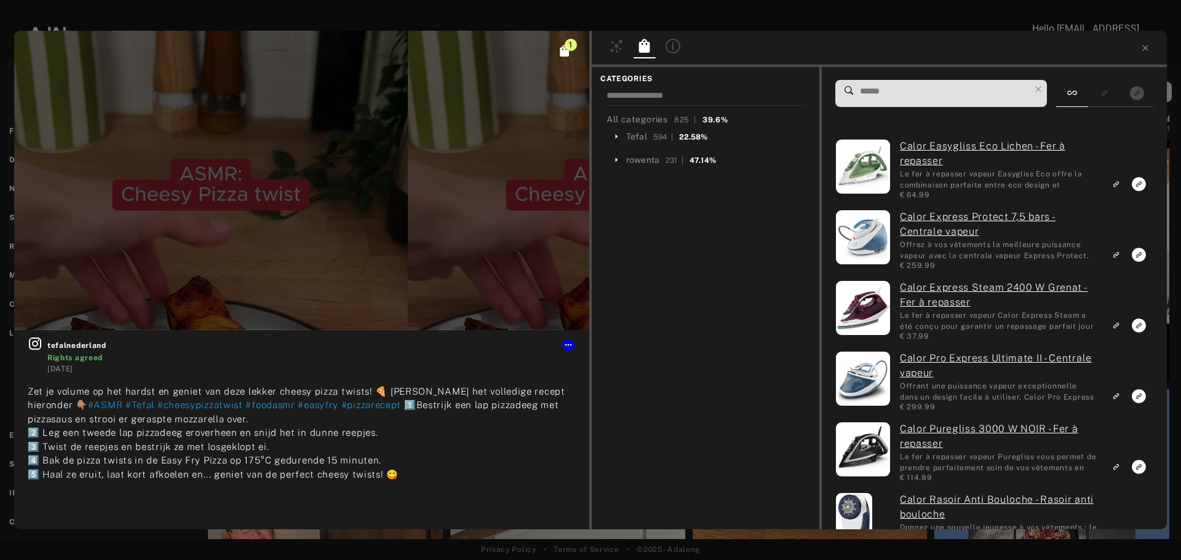
click at [845, 89] on icon at bounding box center [848, 90] width 9 height 9
click at [852, 87] on icon at bounding box center [848, 90] width 9 height 9
click at [853, 87] on div at bounding box center [846, 94] width 23 height 26
click at [867, 92] on input at bounding box center [944, 91] width 171 height 17
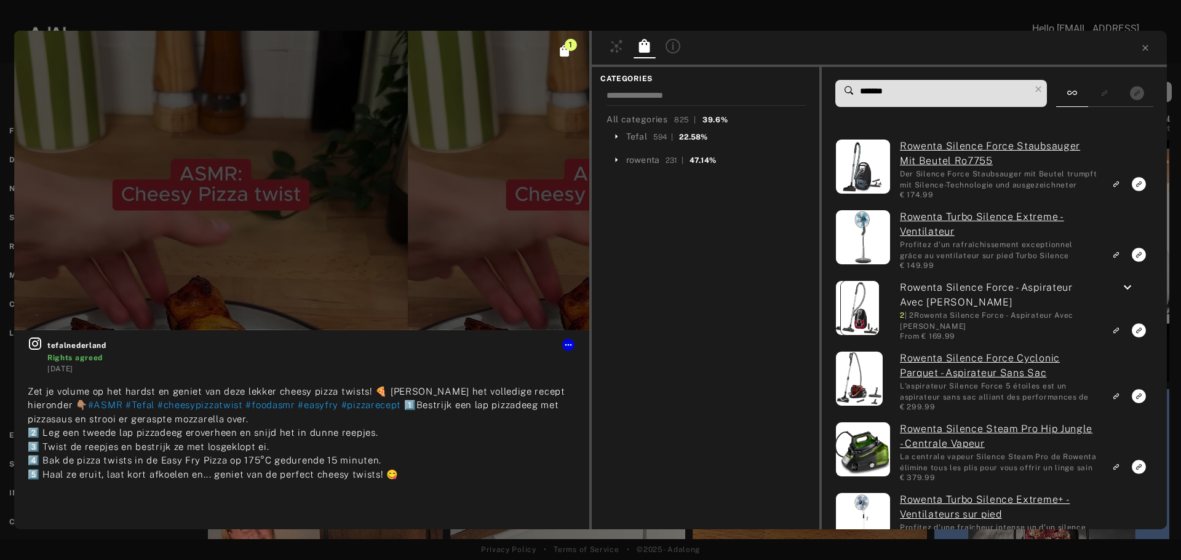
click at [924, 98] on input "*******" at bounding box center [944, 91] width 171 height 17
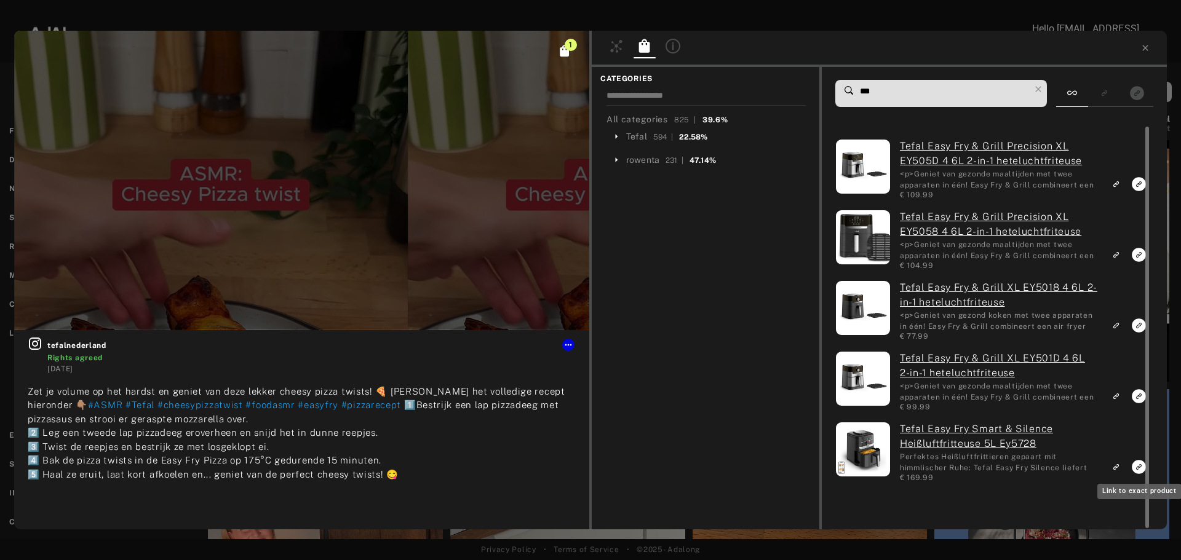
type input "***"
click at [1131, 465] on rect "Link to exact product" at bounding box center [1138, 466] width 15 height 15
click at [620, 46] on icon at bounding box center [616, 46] width 15 height 15
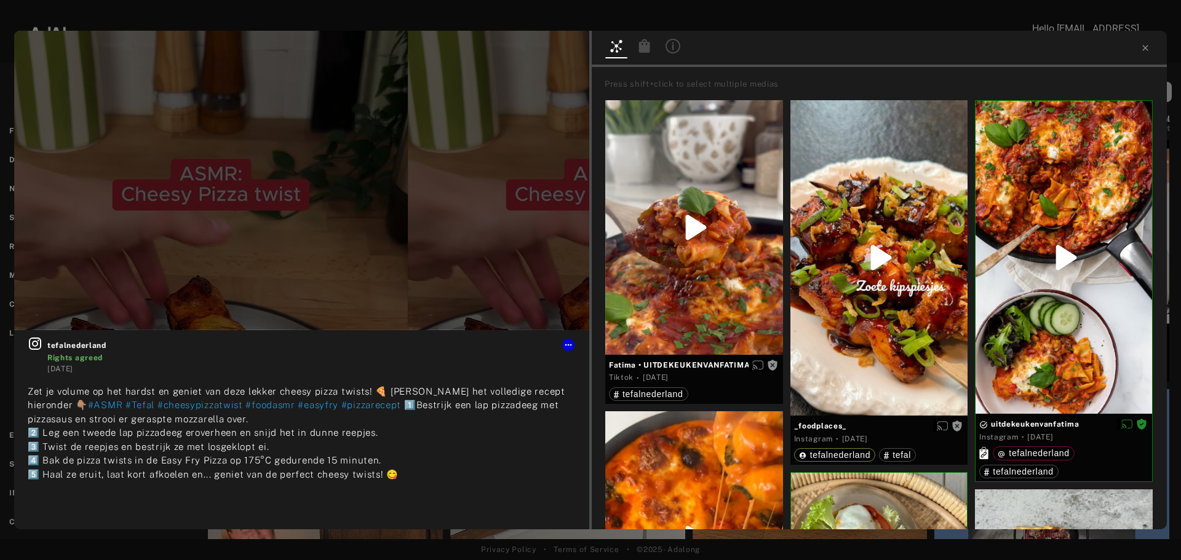
click at [640, 49] on icon at bounding box center [644, 46] width 11 height 14
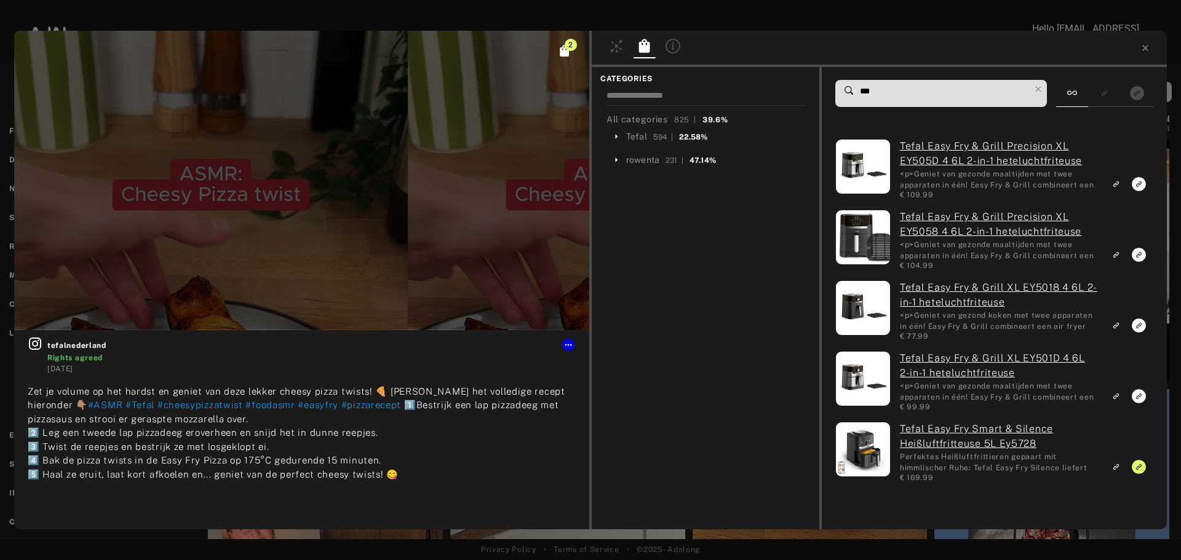
click at [988, 94] on input "***" at bounding box center [944, 91] width 171 height 17
click at [985, 96] on input "***" at bounding box center [944, 91] width 171 height 17
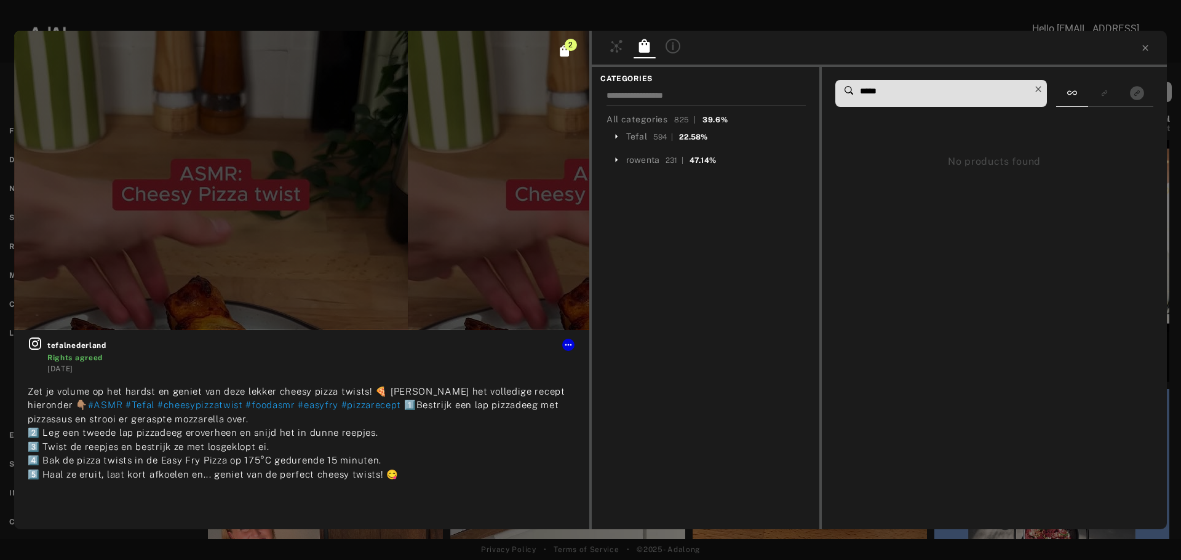
type input "*****"
click at [1035, 83] on icon at bounding box center [1038, 89] width 17 height 17
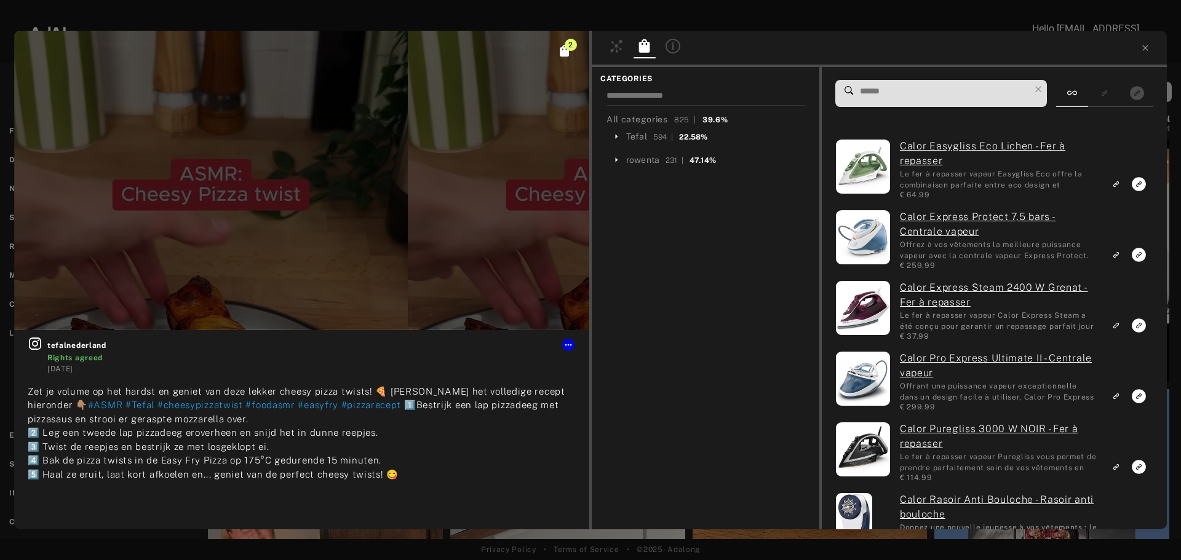
click at [949, 93] on input at bounding box center [944, 91] width 171 height 17
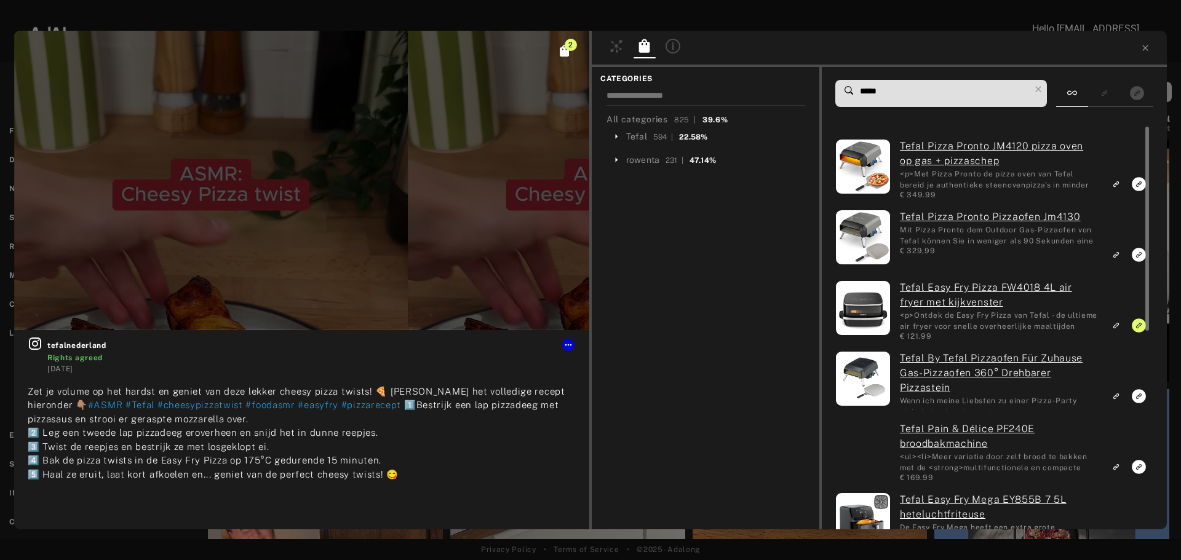
type input "*****"
click at [1134, 328] on icon "Unlink to exact product" at bounding box center [1139, 326] width 14 height 14
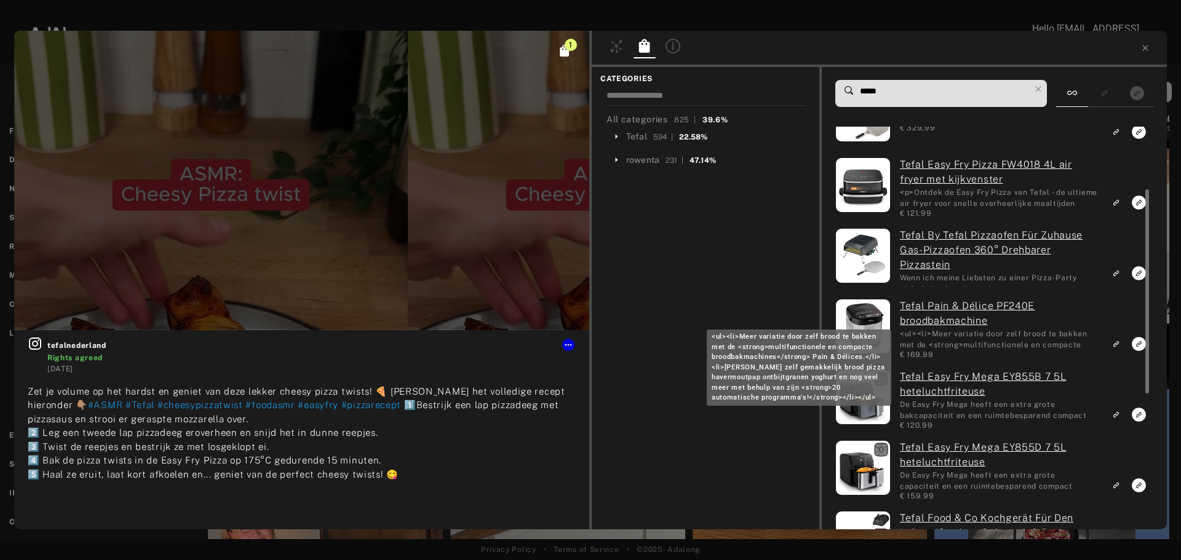
scroll to position [246, 0]
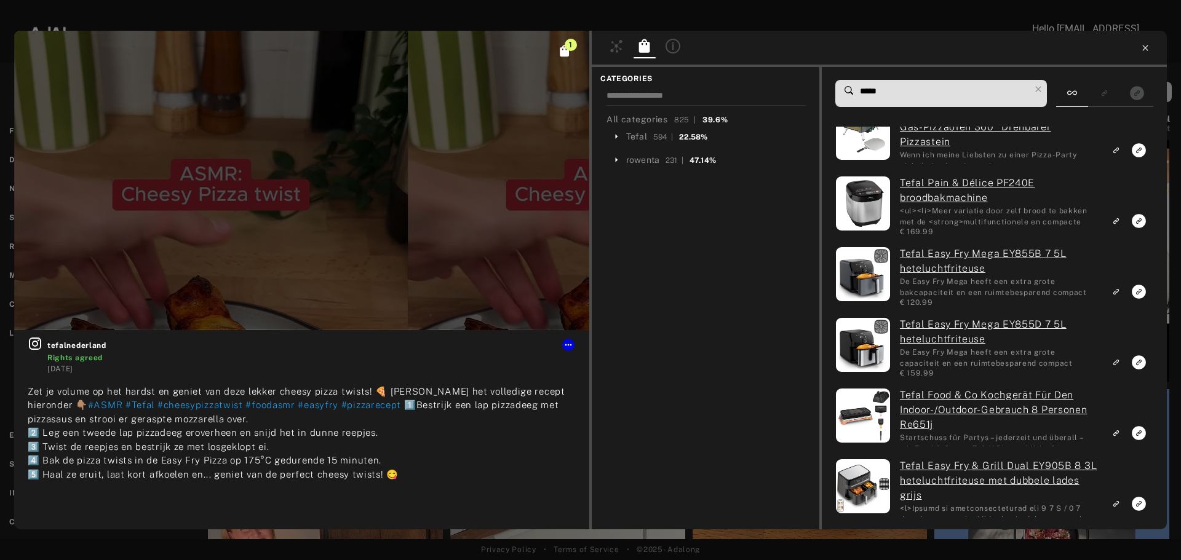
click at [1146, 49] on icon at bounding box center [1145, 48] width 10 height 10
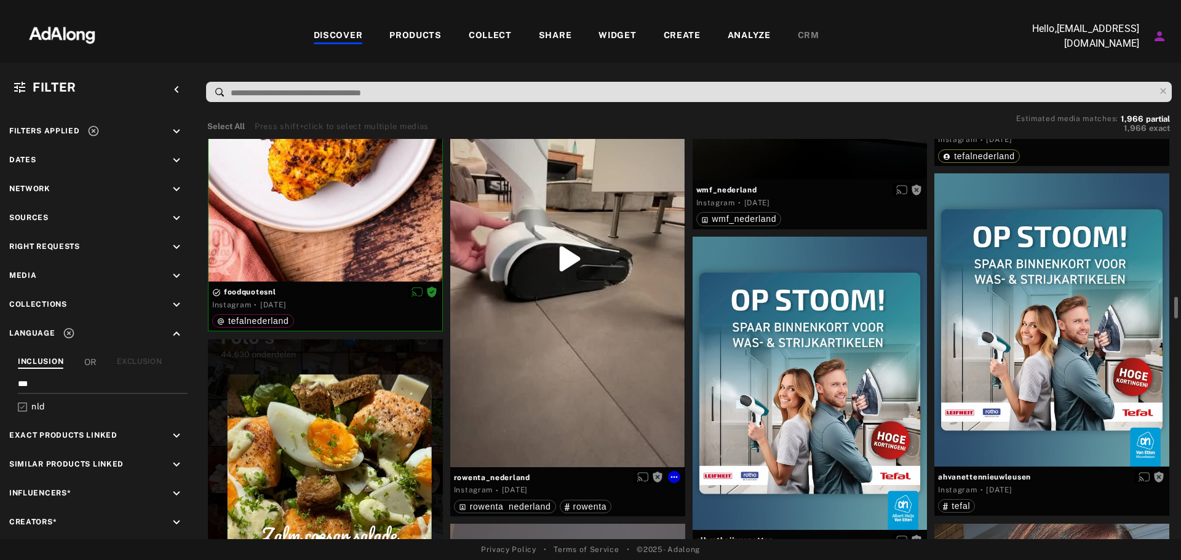
scroll to position [1784, 0]
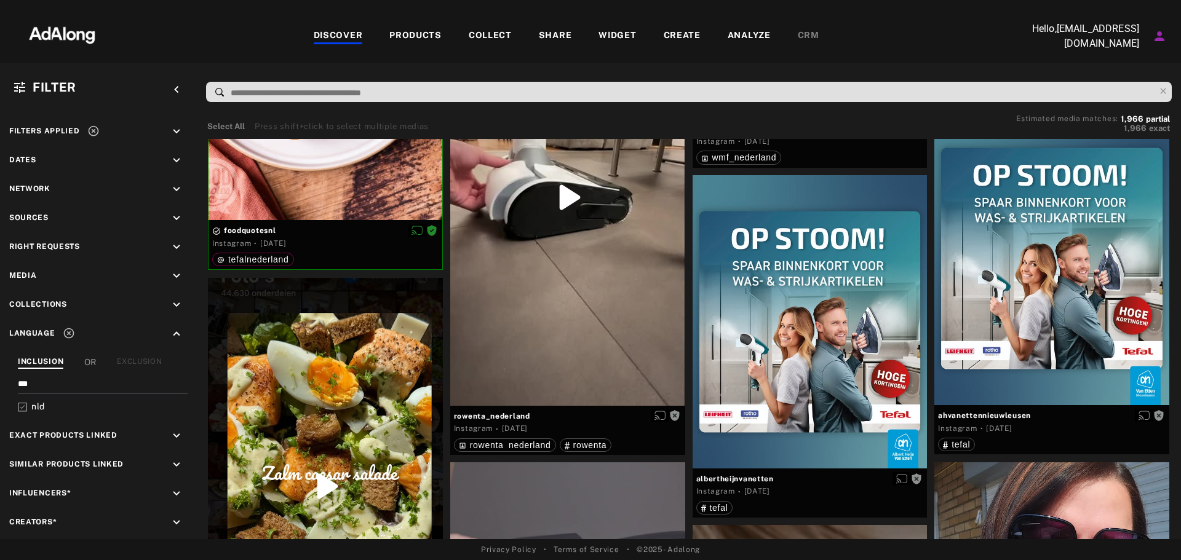
click at [54, 29] on img at bounding box center [62, 33] width 108 height 37
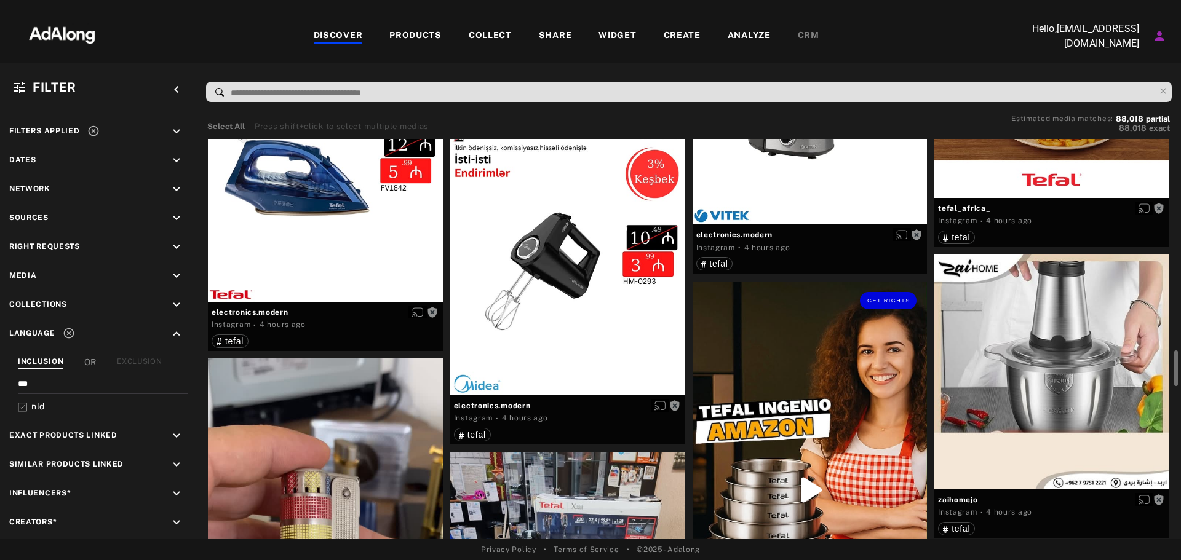
scroll to position [2399, 0]
